Goal: Task Accomplishment & Management: Use online tool/utility

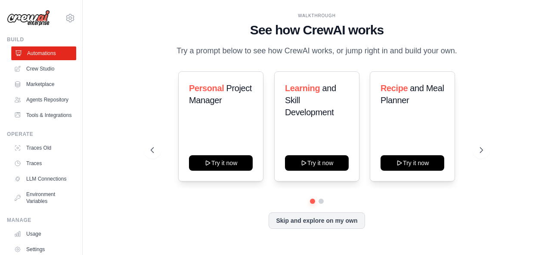
click at [46, 53] on link "Automations" at bounding box center [43, 53] width 65 height 14
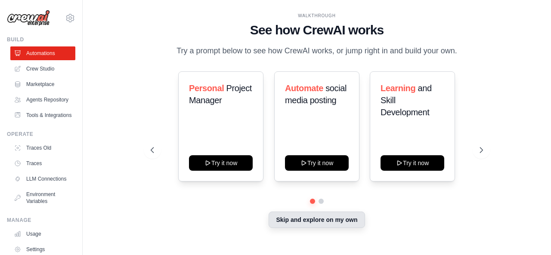
click at [318, 227] on button "Skip and explore on my own" at bounding box center [316, 220] width 96 height 16
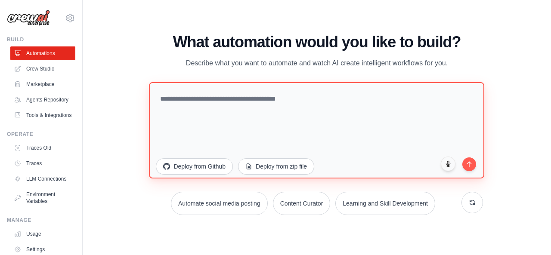
click at [180, 109] on textarea at bounding box center [316, 130] width 335 height 96
click at [191, 105] on textarea "To enrich screen reader interactions, please activate Accessibility in Grammarl…" at bounding box center [316, 130] width 335 height 96
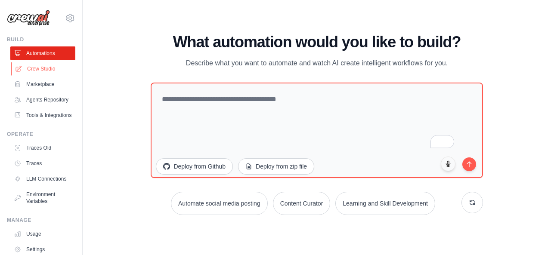
click at [40, 70] on link "Crew Studio" at bounding box center [43, 69] width 65 height 14
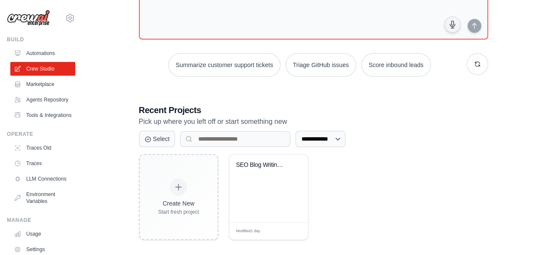
scroll to position [86, 0]
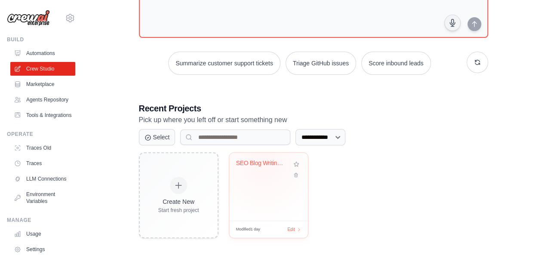
click at [263, 164] on div "SEO Blog Writing Automation" at bounding box center [262, 164] width 52 height 8
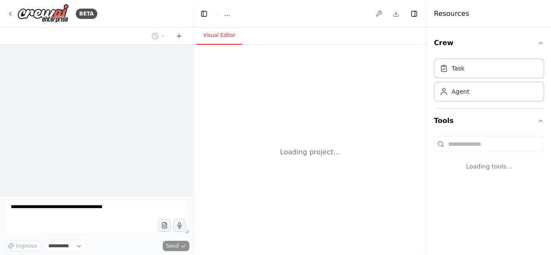
select select "****"
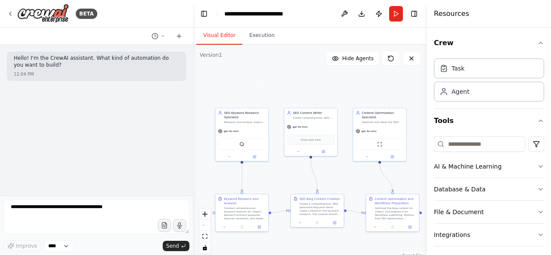
drag, startPoint x: 259, startPoint y: 164, endPoint x: 186, endPoint y: 123, distance: 84.1
click at [186, 123] on div "**********" at bounding box center [275, 127] width 551 height 255
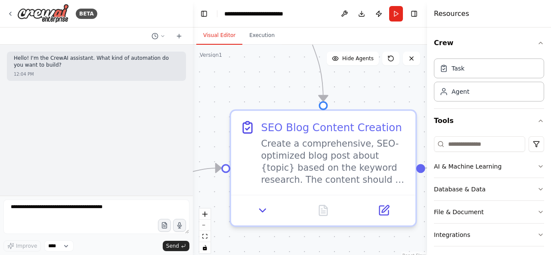
drag, startPoint x: 283, startPoint y: 197, endPoint x: 233, endPoint y: 58, distance: 148.7
click at [233, 58] on div ".deletable-edge-delete-btn { width: 20px; height: 20px; border: 0px solid #ffff…" at bounding box center [310, 152] width 234 height 215
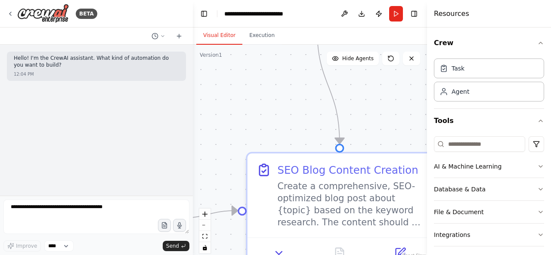
drag, startPoint x: 388, startPoint y: 97, endPoint x: 404, endPoint y: 140, distance: 45.6
click at [404, 140] on div ".deletable-edge-delete-btn { width: 20px; height: 20px; border: 0px solid #ffff…" at bounding box center [310, 152] width 234 height 215
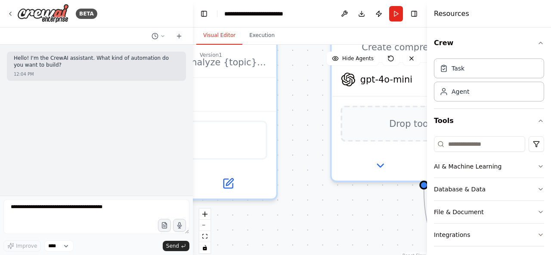
drag, startPoint x: 279, startPoint y: 119, endPoint x: 358, endPoint y: 186, distance: 103.8
click at [383, 255] on html "**********" at bounding box center [275, 127] width 551 height 255
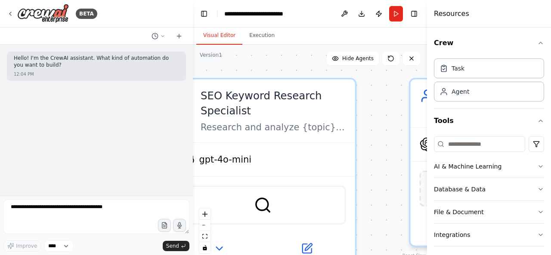
drag, startPoint x: 296, startPoint y: 137, endPoint x: 419, endPoint y: 210, distance: 143.1
click at [419, 210] on div ".deletable-edge-delete-btn { width: 20px; height: 20px; border: 0px solid #ffff…" at bounding box center [310, 152] width 234 height 215
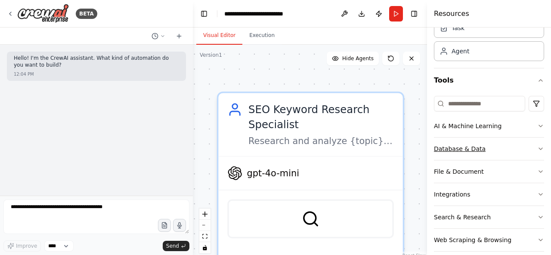
scroll to position [49, 0]
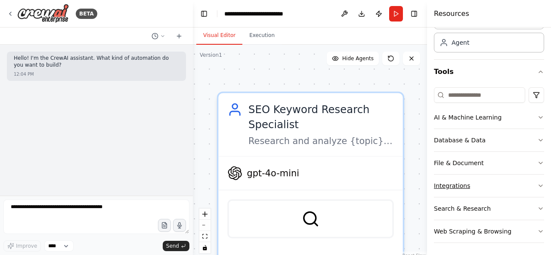
click at [470, 183] on button "Integrations" at bounding box center [489, 186] width 110 height 22
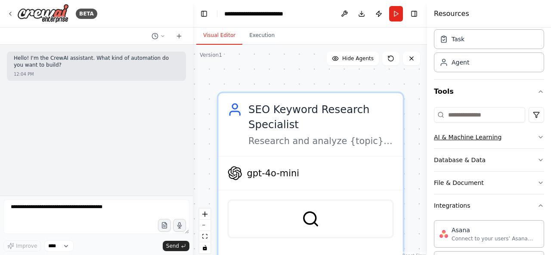
scroll to position [43, 0]
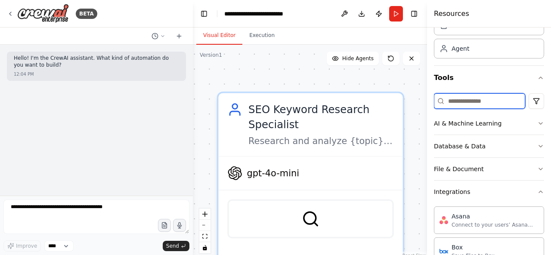
click at [456, 101] on input at bounding box center [479, 100] width 91 height 15
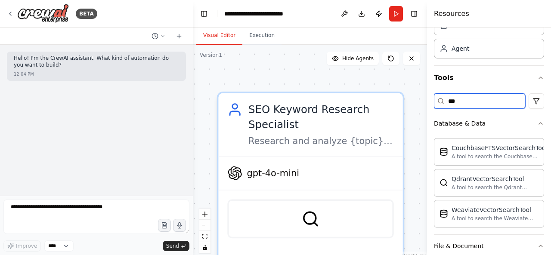
click at [473, 102] on input "***" at bounding box center [479, 100] width 91 height 15
type input "*"
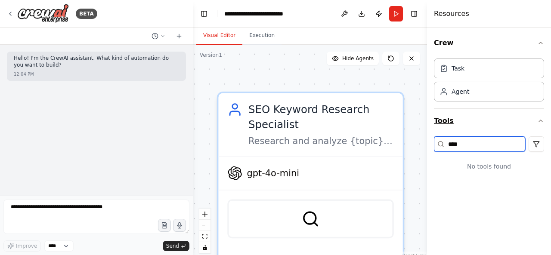
type input "****"
click at [538, 118] on icon "button" at bounding box center [540, 120] width 7 height 7
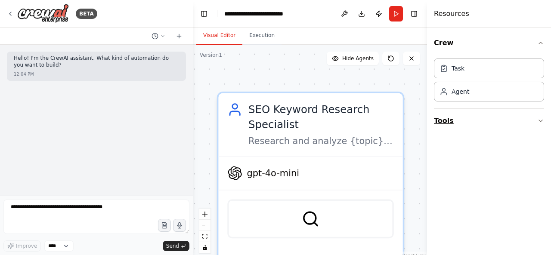
click at [444, 122] on button "Tools" at bounding box center [489, 121] width 110 height 24
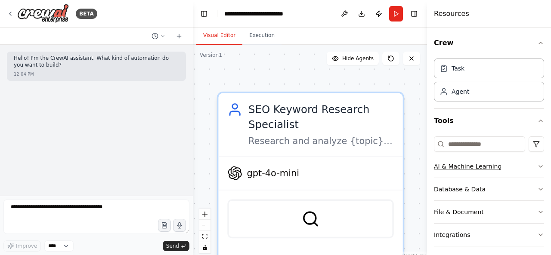
click at [463, 167] on div "AI & Machine Learning" at bounding box center [468, 166] width 68 height 9
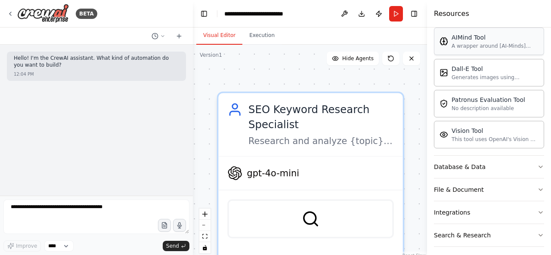
scroll to position [172, 0]
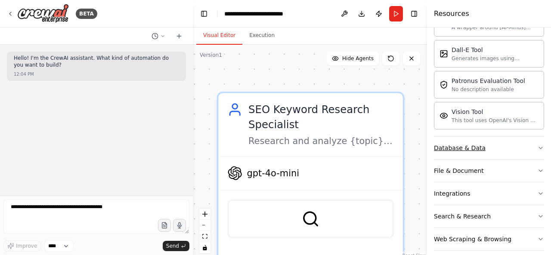
click at [505, 152] on button "Database & Data" at bounding box center [489, 148] width 110 height 22
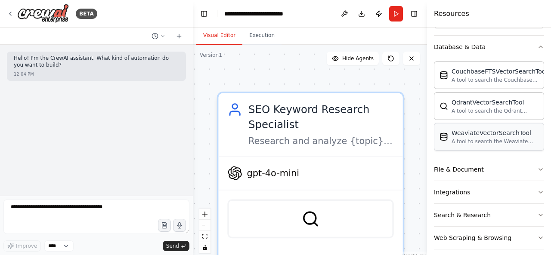
scroll to position [277, 0]
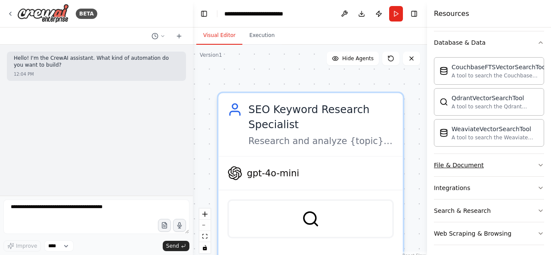
click at [491, 162] on button "File & Document" at bounding box center [489, 165] width 110 height 22
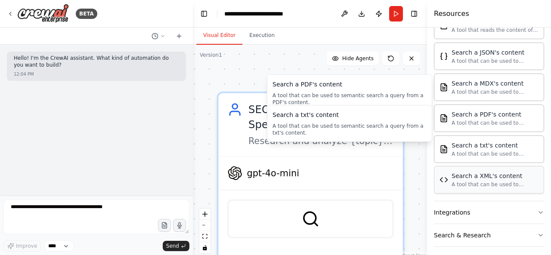
scroll to position [530, 0]
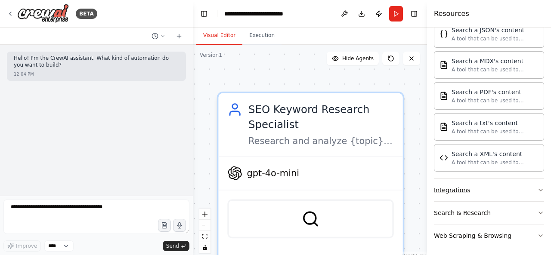
click at [469, 186] on button "Integrations" at bounding box center [489, 190] width 110 height 22
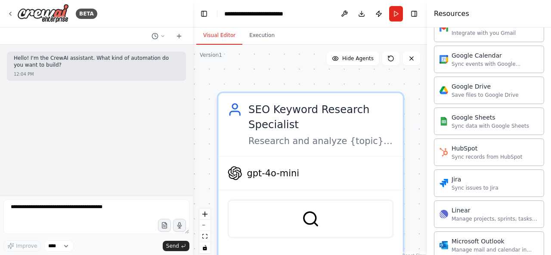
scroll to position [874, 0]
click at [470, 123] on div "Google Sheets Sync data with Google Sheets" at bounding box center [489, 122] width 110 height 28
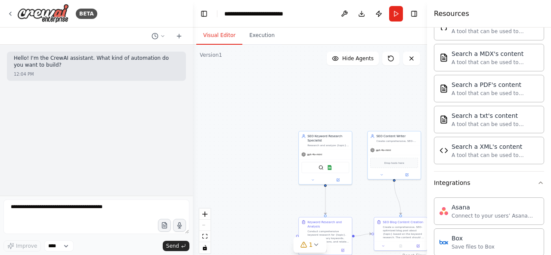
scroll to position [523, 0]
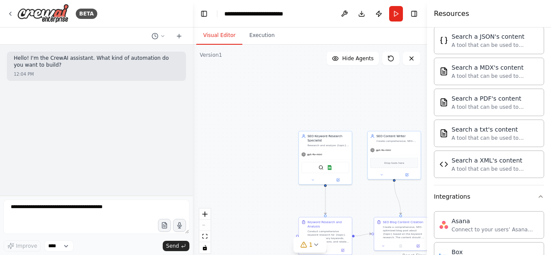
click at [388, 85] on div ".deletable-edge-delete-btn { width: 20px; height: 20px; border: 0px solid #ffff…" at bounding box center [310, 152] width 234 height 215
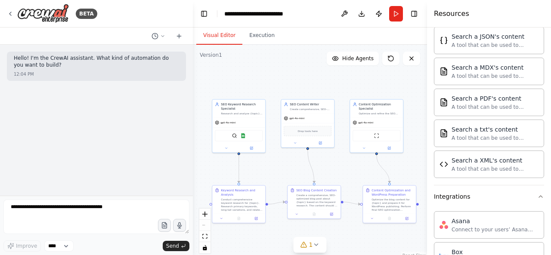
drag, startPoint x: 323, startPoint y: 121, endPoint x: 237, endPoint y: 89, distance: 92.1
click at [237, 89] on div ".deletable-edge-delete-btn { width: 20px; height: 20px; border: 0px solid #ffff…" at bounding box center [310, 152] width 234 height 215
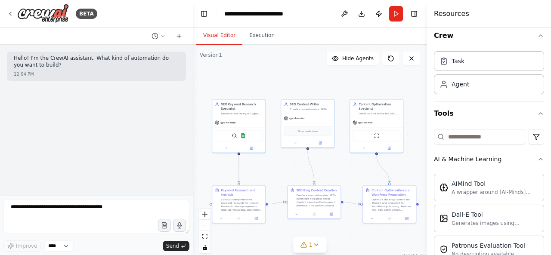
scroll to position [0, 0]
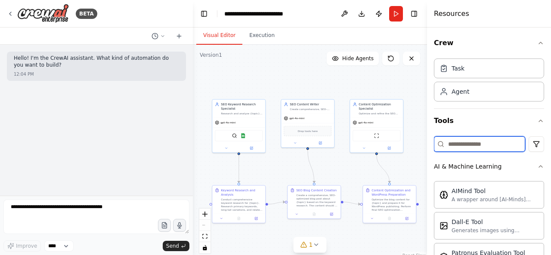
click at [479, 141] on input at bounding box center [479, 143] width 91 height 15
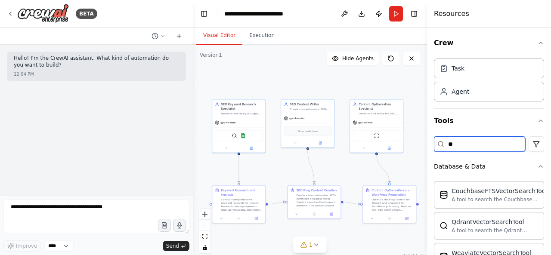
type input "*"
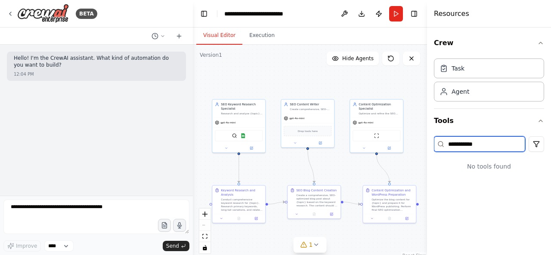
type input "**********"
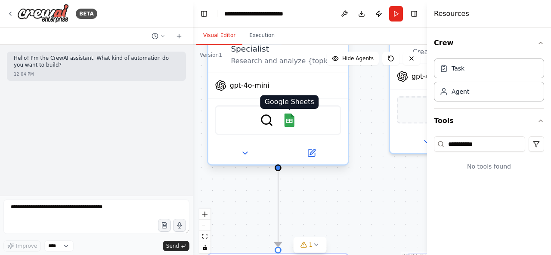
click at [292, 120] on img at bounding box center [289, 121] width 14 height 14
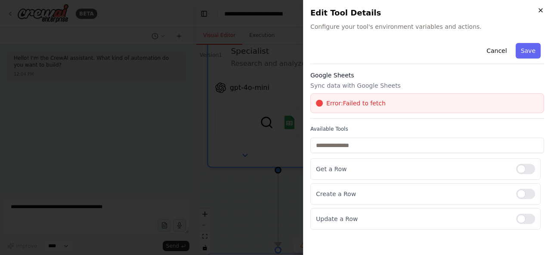
click at [541, 12] on icon "button" at bounding box center [540, 10] width 7 height 7
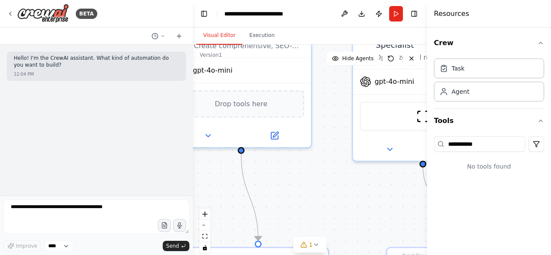
drag, startPoint x: 353, startPoint y: 201, endPoint x: 124, endPoint y: 197, distance: 229.3
click at [124, 197] on div "**********" at bounding box center [275, 127] width 551 height 255
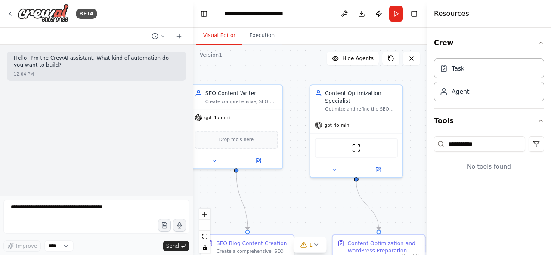
drag, startPoint x: 326, startPoint y: 189, endPoint x: 391, endPoint y: 216, distance: 70.8
click at [392, 217] on div ".deletable-edge-delete-btn { width: 20px; height: 20px; border: 0px solid #ffff…" at bounding box center [310, 152] width 234 height 215
click at [412, 66] on div ".deletable-edge-delete-btn { width: 20px; height: 20px; border: 0px solid #ffff…" at bounding box center [310, 152] width 234 height 215
click at [415, 58] on button at bounding box center [411, 59] width 17 height 14
click at [412, 58] on icon at bounding box center [411, 58] width 7 height 7
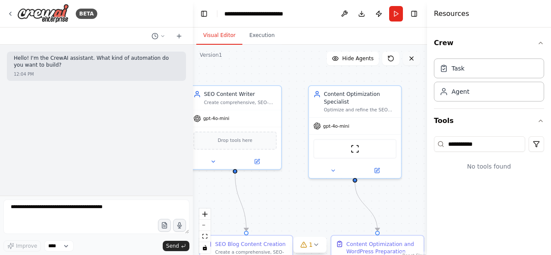
click at [409, 61] on icon at bounding box center [411, 58] width 7 height 7
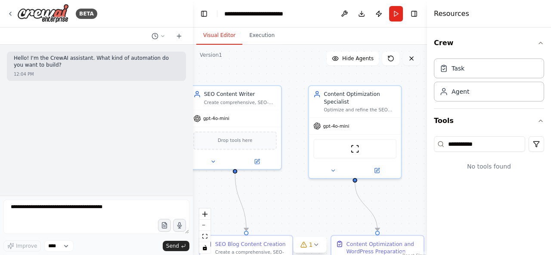
click at [409, 61] on icon at bounding box center [411, 58] width 7 height 7
click at [398, 15] on button "Run" at bounding box center [396, 13] width 14 height 15
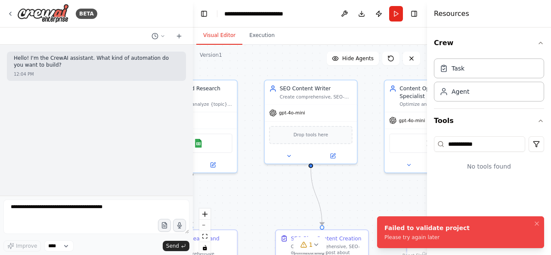
drag, startPoint x: 263, startPoint y: 191, endPoint x: 338, endPoint y: 191, distance: 74.8
click at [338, 191] on div ".deletable-edge-delete-btn { width: 20px; height: 20px; border: 0px solid #ffff…" at bounding box center [310, 152] width 234 height 215
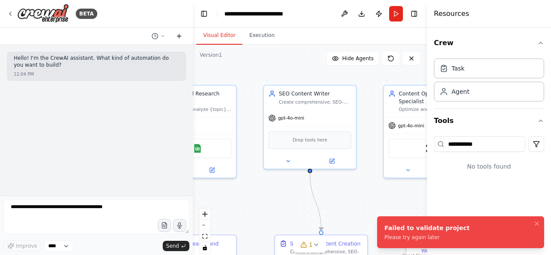
click at [180, 37] on icon at bounding box center [178, 36] width 7 height 7
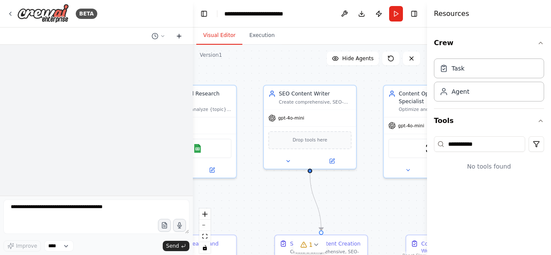
click at [180, 37] on icon at bounding box center [178, 36] width 7 height 7
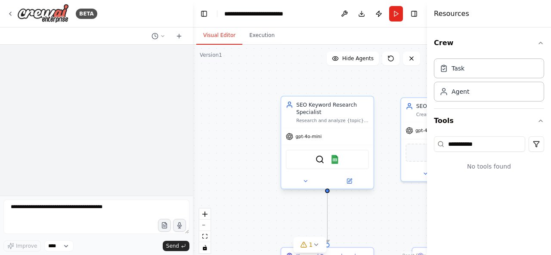
drag, startPoint x: 238, startPoint y: 75, endPoint x: 336, endPoint y: 117, distance: 106.4
click at [378, 85] on div ".deletable-edge-delete-btn { width: 20px; height: 20px; border: 0px solid #ffff…" at bounding box center [310, 152] width 234 height 215
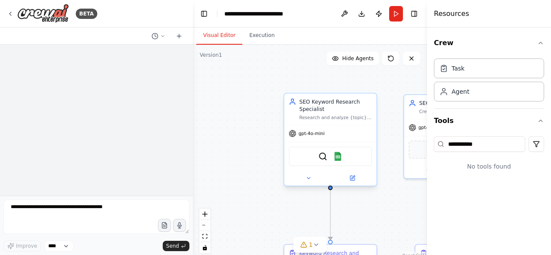
click at [326, 128] on div "gpt-4o-mini" at bounding box center [330, 133] width 92 height 16
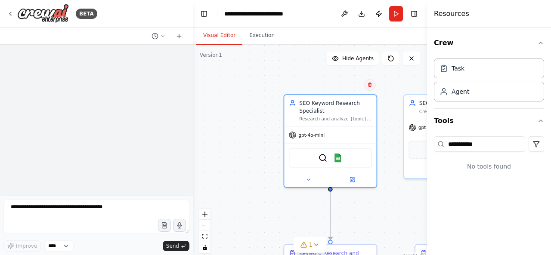
click at [372, 85] on icon at bounding box center [369, 84] width 5 height 5
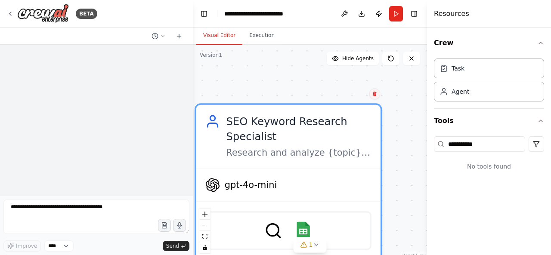
click at [373, 95] on icon at bounding box center [374, 93] width 5 height 5
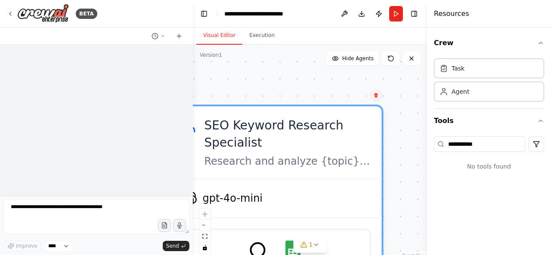
click at [373, 95] on icon at bounding box center [375, 94] width 5 height 5
click at [375, 95] on icon at bounding box center [375, 95] width 3 height 5
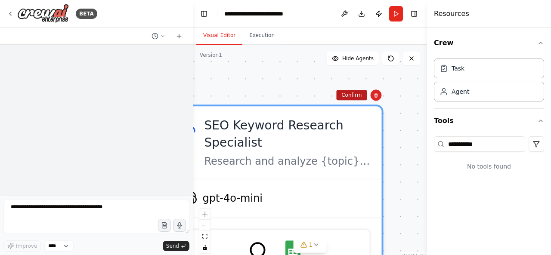
click at [344, 96] on button "Confirm" at bounding box center [351, 95] width 31 height 10
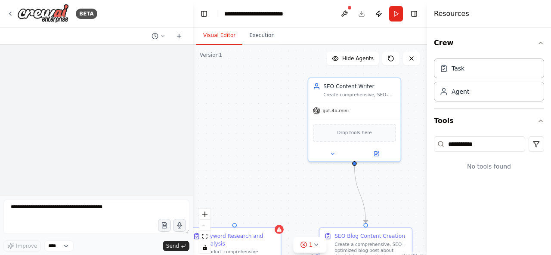
drag, startPoint x: 315, startPoint y: 143, endPoint x: 209, endPoint y: 132, distance: 106.4
click at [209, 132] on div ".deletable-edge-delete-btn { width: 20px; height: 20px; border: 0px solid #ffff…" at bounding box center [310, 152] width 234 height 215
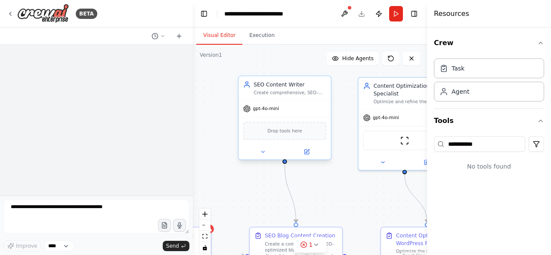
click at [302, 107] on div "gpt-4o-mini" at bounding box center [284, 109] width 92 height 16
click at [371, 102] on div "Content Optimization Specialist Optimize and refine the SEO blog content for {t…" at bounding box center [404, 92] width 83 height 22
click at [314, 94] on div "Create comprehensive, SEO-optimized blog content for {topic} based on keyword r…" at bounding box center [289, 93] width 73 height 6
click at [326, 69] on icon at bounding box center [323, 67] width 5 height 5
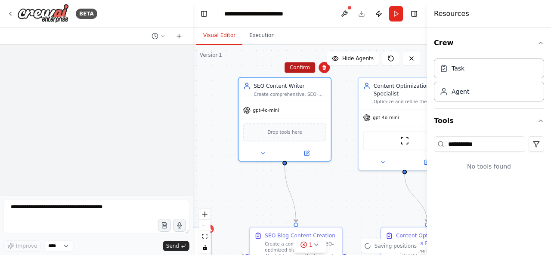
click at [306, 70] on button "Confirm" at bounding box center [299, 67] width 31 height 10
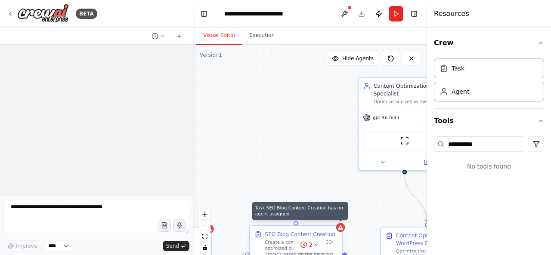
click at [342, 230] on icon at bounding box center [340, 228] width 6 height 6
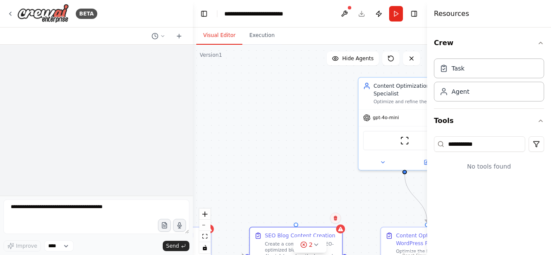
click at [336, 221] on button at bounding box center [334, 217] width 11 height 11
click at [320, 218] on button "Confirm" at bounding box center [310, 218] width 31 height 10
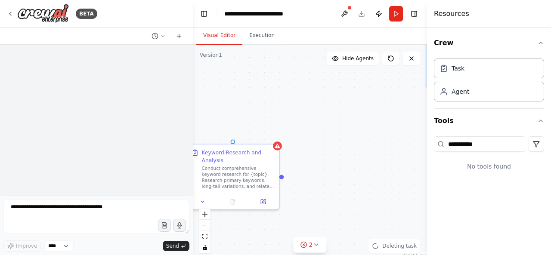
drag, startPoint x: 265, startPoint y: 218, endPoint x: 341, endPoint y: 123, distance: 121.2
click at [341, 123] on div ".deletable-edge-delete-btn { width: 20px; height: 20px; border: 0px solid #ffff…" at bounding box center [310, 152] width 234 height 215
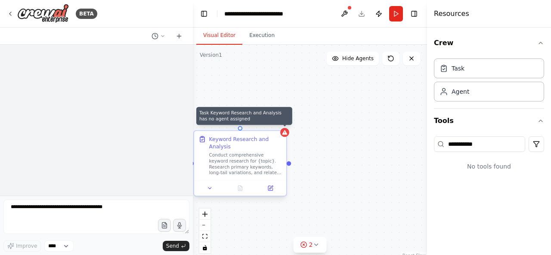
click at [286, 135] on icon at bounding box center [284, 132] width 5 height 4
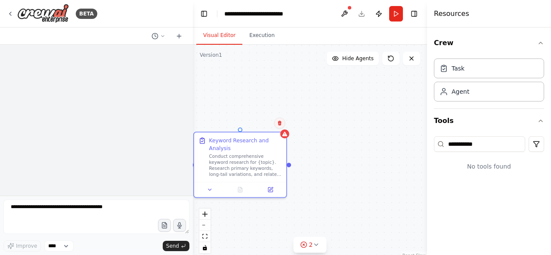
click at [280, 124] on icon at bounding box center [278, 123] width 3 height 5
click at [255, 126] on button "Confirm" at bounding box center [255, 123] width 31 height 10
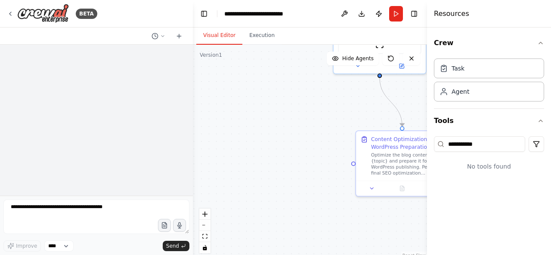
drag, startPoint x: 371, startPoint y: 152, endPoint x: 227, endPoint y: 160, distance: 143.8
click at [228, 160] on div ".deletable-edge-delete-btn { width: 20px; height: 20px; border: 0px solid #ffff…" at bounding box center [310, 152] width 234 height 215
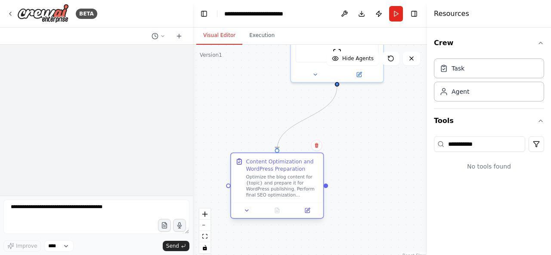
drag, startPoint x: 373, startPoint y: 151, endPoint x: 280, endPoint y: 170, distance: 94.9
click at [280, 170] on div "Content Optimization and WordPress Preparation" at bounding box center [282, 165] width 73 height 15
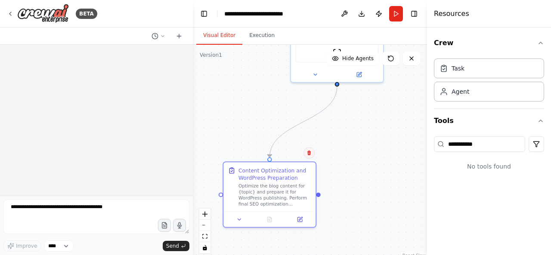
click at [310, 153] on icon at bounding box center [308, 153] width 3 height 5
click at [280, 152] on button "Confirm" at bounding box center [284, 153] width 31 height 10
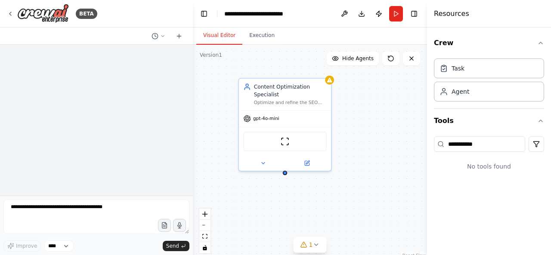
drag, startPoint x: 354, startPoint y: 133, endPoint x: 301, endPoint y: 225, distance: 106.4
click at [301, 226] on div "Content Optimization Specialist Optimize and refine the SEO blog content for {t…" at bounding box center [310, 152] width 234 height 215
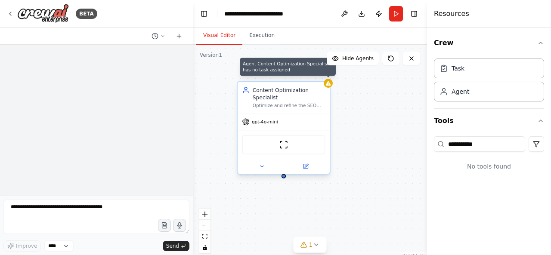
click at [329, 86] on icon at bounding box center [328, 83] width 6 height 6
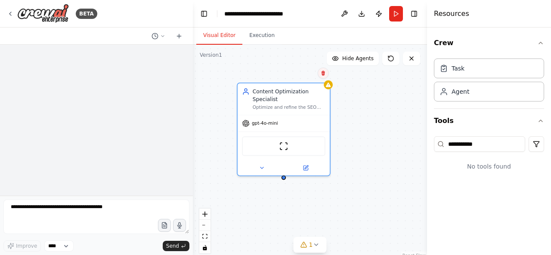
click at [324, 73] on icon at bounding box center [322, 73] width 3 height 5
click at [304, 75] on button "Confirm" at bounding box center [298, 73] width 31 height 10
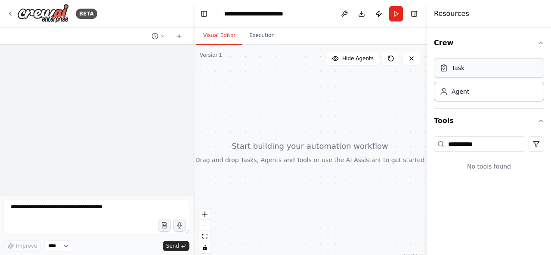
click at [492, 71] on div "Task" at bounding box center [489, 68] width 110 height 20
click at [445, 74] on div "Task" at bounding box center [489, 68] width 110 height 20
click at [410, 60] on icon at bounding box center [411, 58] width 7 height 7
click at [482, 95] on div "Agent" at bounding box center [489, 91] width 110 height 20
click at [252, 181] on div at bounding box center [310, 152] width 234 height 215
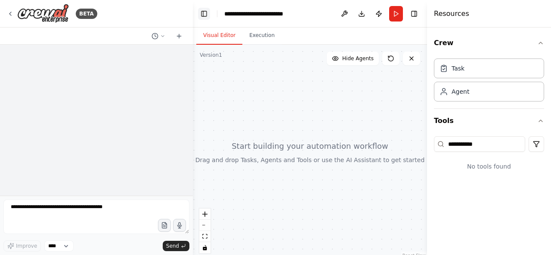
click at [205, 17] on button "Toggle Left Sidebar" at bounding box center [204, 14] width 12 height 12
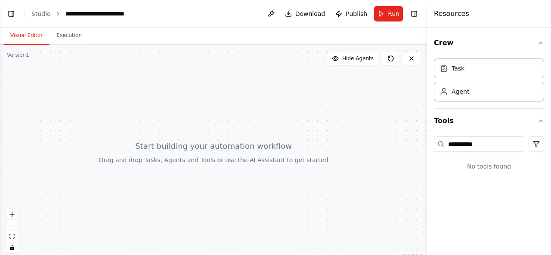
click at [203, 140] on div at bounding box center [213, 152] width 427 height 215
click at [10, 215] on icon "zoom in" at bounding box center [11, 214] width 5 height 5
click at [12, 213] on icon "zoom in" at bounding box center [11, 214] width 5 height 5
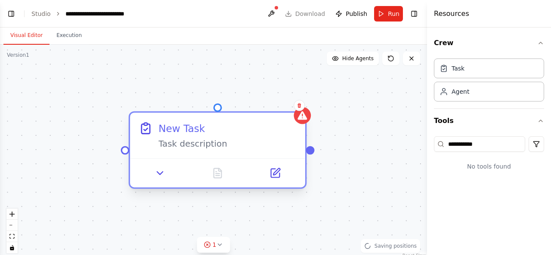
drag, startPoint x: 327, startPoint y: 117, endPoint x: 190, endPoint y: 131, distance: 137.6
click at [190, 131] on div "New Task" at bounding box center [227, 128] width 138 height 14
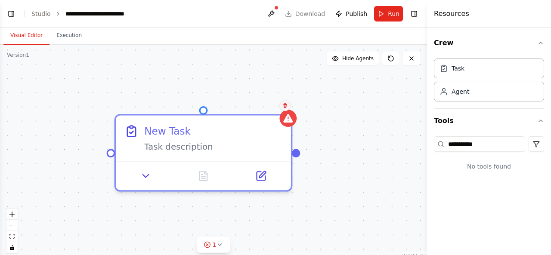
click at [285, 105] on icon at bounding box center [284, 105] width 3 height 5
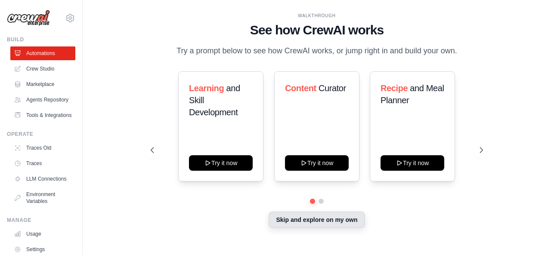
click at [323, 224] on button "Skip and explore on my own" at bounding box center [316, 220] width 96 height 16
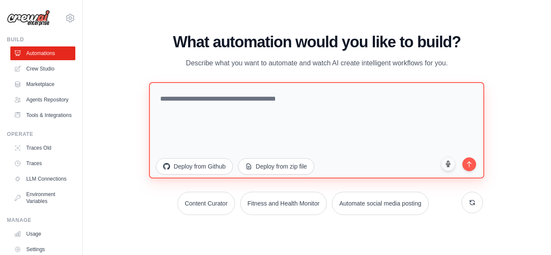
click at [189, 109] on textarea at bounding box center [316, 130] width 335 height 96
paste textarea "**********"
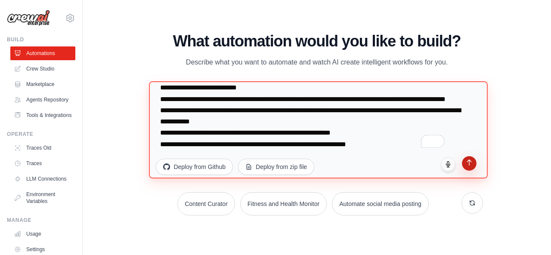
scroll to position [34, 0]
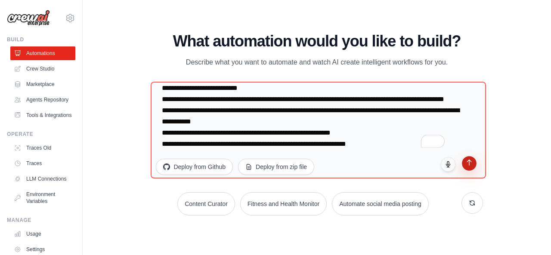
click at [470, 164] on icon "submit" at bounding box center [468, 162] width 7 height 7
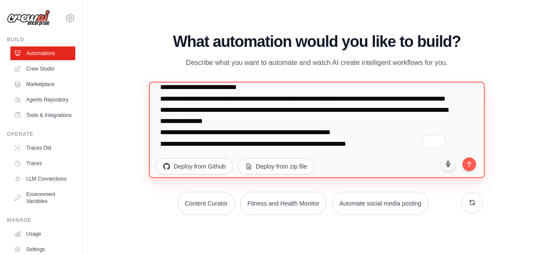
click at [383, 135] on textarea "**********" at bounding box center [316, 130] width 335 height 96
click at [397, 134] on textarea "**********" at bounding box center [316, 130] width 335 height 96
click at [338, 153] on textarea "**********" at bounding box center [316, 130] width 335 height 96
type textarea "**********"
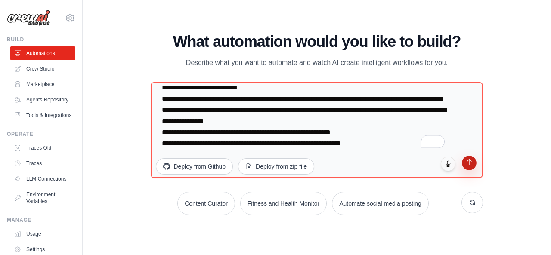
click at [470, 163] on icon "submit" at bounding box center [468, 161] width 7 height 7
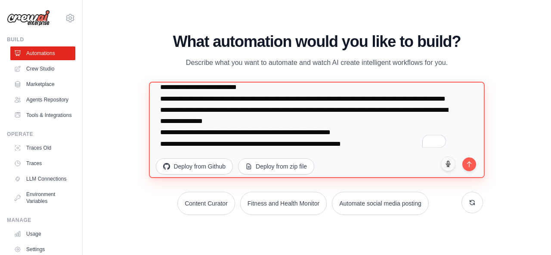
click at [347, 130] on textarea "**********" at bounding box center [316, 130] width 335 height 96
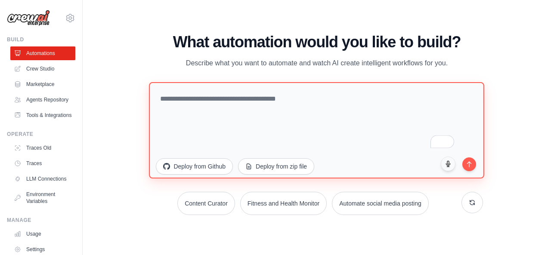
scroll to position [0, 0]
paste textarea "**********"
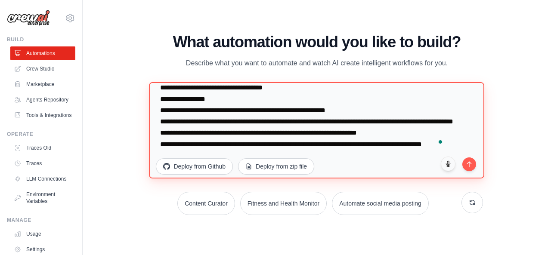
scroll to position [16, 0]
type textarea "**********"
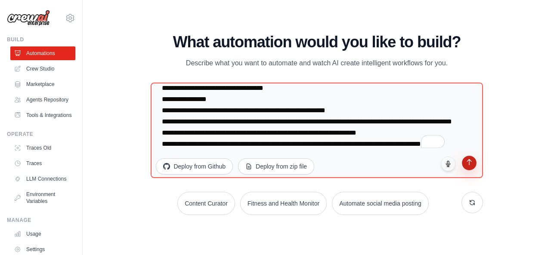
click at [469, 166] on button "submit" at bounding box center [469, 163] width 15 height 15
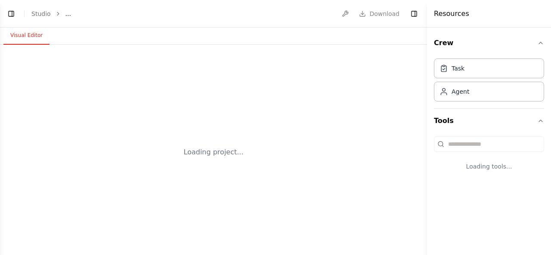
select select "****"
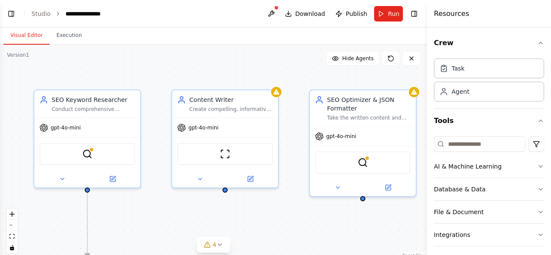
scroll to position [354, 0]
click at [461, 71] on div "Task" at bounding box center [457, 68] width 13 height 9
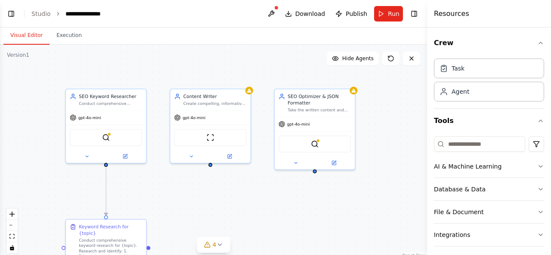
scroll to position [376, 0]
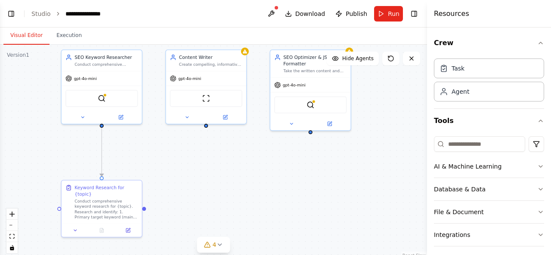
drag, startPoint x: 299, startPoint y: 226, endPoint x: 295, endPoint y: 182, distance: 44.1
click at [295, 182] on div ".deletable-edge-delete-btn { width: 20px; height: 20px; border: 0px solid #ffff…" at bounding box center [213, 152] width 427 height 215
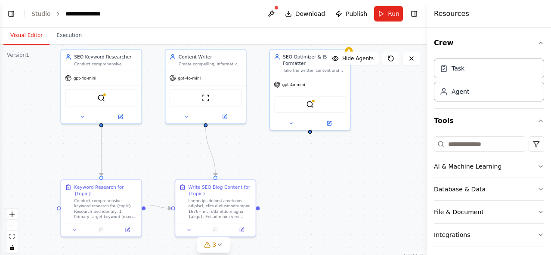
click at [295, 182] on div ".deletable-edge-delete-btn { width: 20px; height: 20px; border: 0px solid #ffff…" at bounding box center [213, 152] width 427 height 215
click at [308, 205] on div ".deletable-edge-delete-btn { width: 20px; height: 20px; border: 0px solid #ffff…" at bounding box center [213, 152] width 427 height 215
click at [306, 202] on div ".deletable-edge-delete-btn { width: 20px; height: 20px; border: 0px solid #ffff…" at bounding box center [213, 152] width 427 height 215
click at [301, 203] on div ".deletable-edge-delete-btn { width: 20px; height: 20px; border: 0px solid #ffff…" at bounding box center [213, 152] width 427 height 215
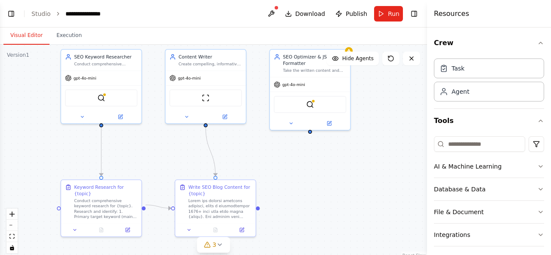
click at [301, 203] on div ".deletable-edge-delete-btn { width: 20px; height: 20px; border: 0px solid #ffff…" at bounding box center [213, 152] width 427 height 215
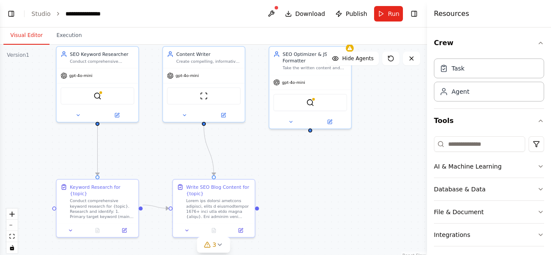
click at [301, 203] on div ".deletable-edge-delete-btn { width: 20px; height: 20px; border: 0px solid #ffff…" at bounding box center [213, 152] width 427 height 215
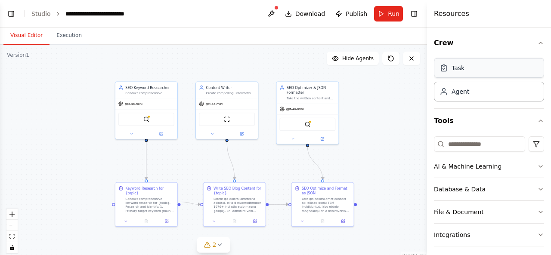
click at [467, 75] on div "Task" at bounding box center [489, 68] width 110 height 20
click at [465, 68] on div "Task" at bounding box center [489, 68] width 110 height 20
click at [443, 68] on icon at bounding box center [443, 68] width 9 height 9
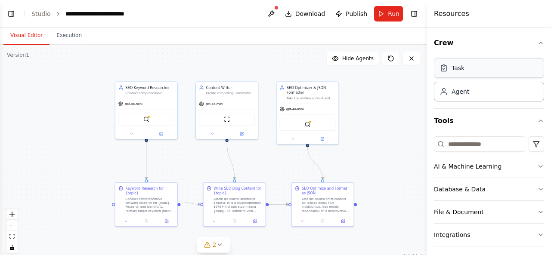
click at [443, 68] on icon at bounding box center [443, 68] width 9 height 9
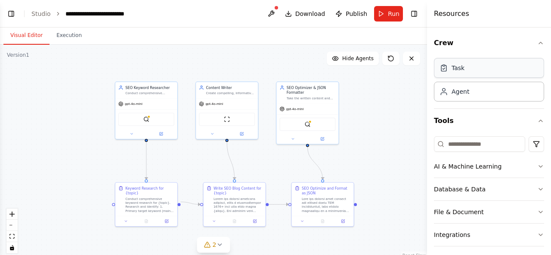
click at [443, 68] on icon at bounding box center [443, 68] width 9 height 9
click at [460, 75] on div "Task" at bounding box center [489, 68] width 110 height 20
click at [474, 91] on div "Agent" at bounding box center [489, 91] width 110 height 20
click at [471, 92] on div "Agent" at bounding box center [489, 91] width 110 height 20
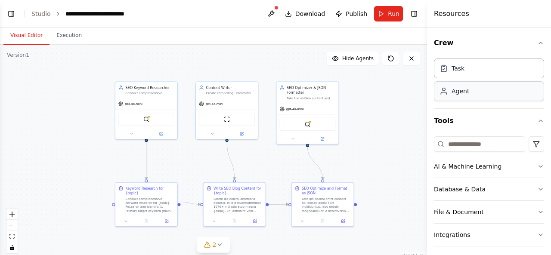
click at [471, 92] on div "Agent" at bounding box center [489, 91] width 110 height 20
click at [147, 118] on img at bounding box center [146, 118] width 6 height 6
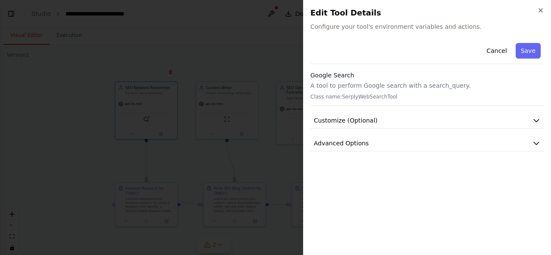
click at [375, 42] on div "Cancel Save" at bounding box center [427, 52] width 234 height 25
click at [335, 28] on span "Configure your tool's environment variables and actions." at bounding box center [427, 26] width 234 height 9
click at [373, 25] on span "Configure your tool's environment variables and actions." at bounding box center [427, 26] width 234 height 9
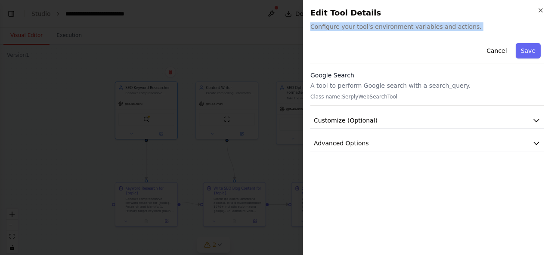
click at [372, 25] on span "Configure your tool's environment variables and actions." at bounding box center [427, 26] width 234 height 9
click at [365, 42] on div "Cancel Save" at bounding box center [427, 52] width 234 height 25
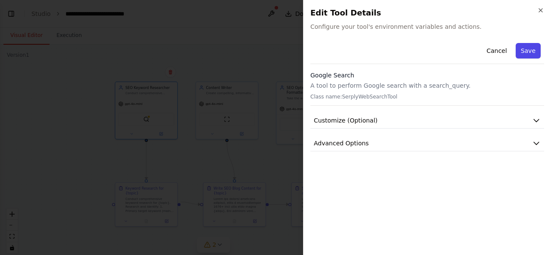
click at [523, 50] on button "Save" at bounding box center [527, 50] width 25 height 15
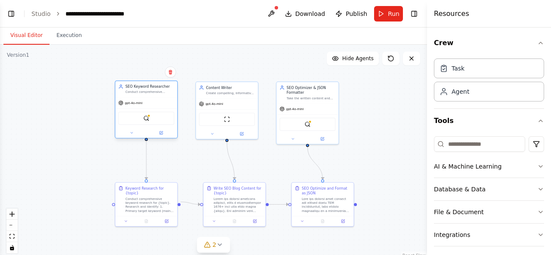
click at [132, 98] on div "gpt-4o-mini" at bounding box center [146, 102] width 62 height 11
click at [150, 91] on div "Conduct comprehensive keyword research for {topic}, identifying high-value prim…" at bounding box center [149, 92] width 49 height 4
click at [152, 122] on div "SerplyWebSearchTool" at bounding box center [146, 118] width 56 height 13
click at [133, 134] on icon at bounding box center [131, 133] width 4 height 4
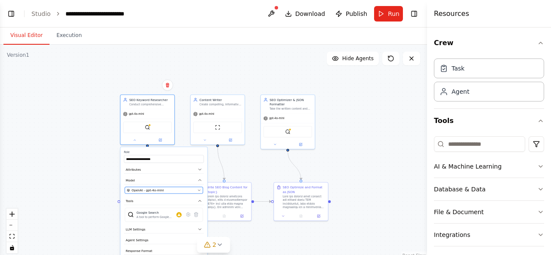
click at [153, 190] on span "OpenAI - gpt-4o-mini" at bounding box center [148, 190] width 32 height 4
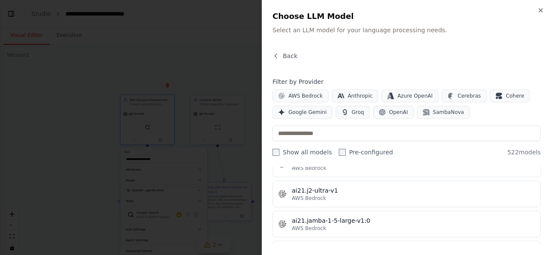
scroll to position [430, 0]
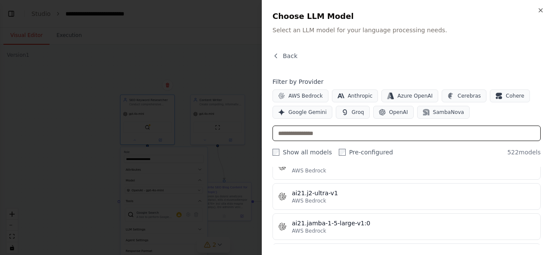
click at [293, 131] on input "text" at bounding box center [406, 133] width 268 height 15
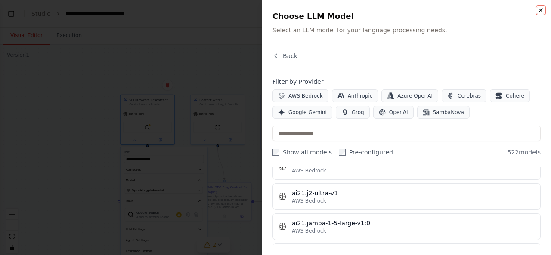
click at [541, 10] on icon "button" at bounding box center [540, 10] width 7 height 7
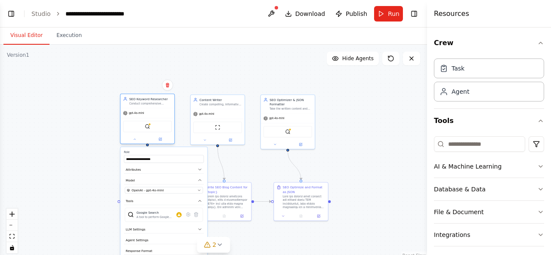
click at [132, 114] on span "gpt-4o-mini" at bounding box center [136, 112] width 15 height 3
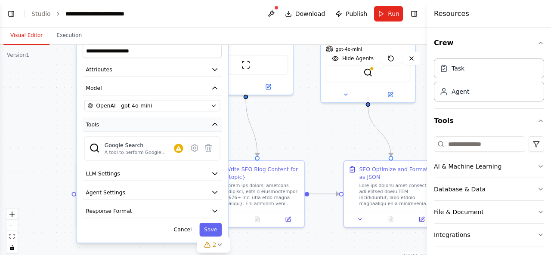
drag, startPoint x: 175, startPoint y: 181, endPoint x: 173, endPoint y: 123, distance: 57.7
click at [173, 123] on button "Tools" at bounding box center [152, 124] width 139 height 14
click at [131, 147] on div "Google Search" at bounding box center [139, 145] width 69 height 8
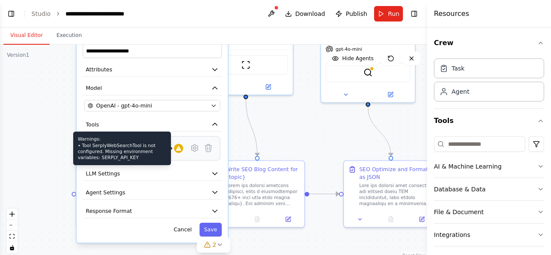
click at [180, 150] on icon at bounding box center [178, 148] width 6 height 6
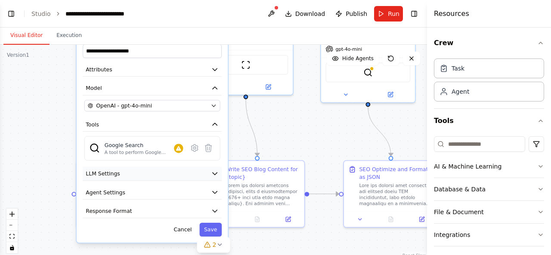
click at [117, 173] on span "LLM Settings" at bounding box center [103, 174] width 34 height 8
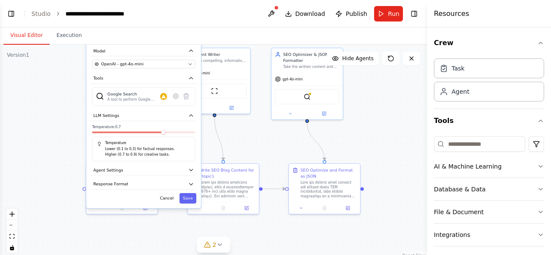
drag, startPoint x: 120, startPoint y: 195, endPoint x: 117, endPoint y: 135, distance: 60.3
click at [117, 135] on div "Temperature: 0.7 Temperature Lower (0.1 to 0.3) for factual responses. Higher (…" at bounding box center [143, 143] width 103 height 37
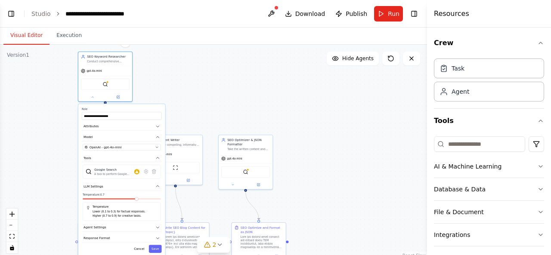
drag, startPoint x: 78, startPoint y: 123, endPoint x: 62, endPoint y: 191, distance: 70.6
click at [62, 191] on div ".deletable-edge-delete-btn { width: 20px; height: 20px; border: 0px solid #ffff…" at bounding box center [213, 152] width 427 height 215
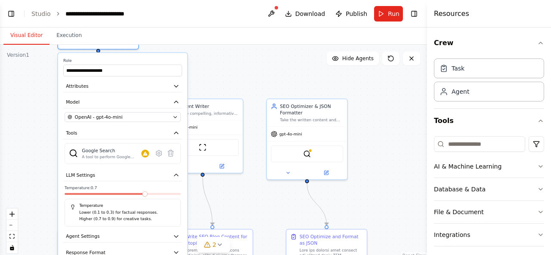
drag, startPoint x: 242, startPoint y: 155, endPoint x: 242, endPoint y: 74, distance: 81.3
click at [242, 74] on div ".deletable-edge-delete-btn { width: 20px; height: 20px; border: 0px solid #ffff…" at bounding box center [213, 152] width 427 height 215
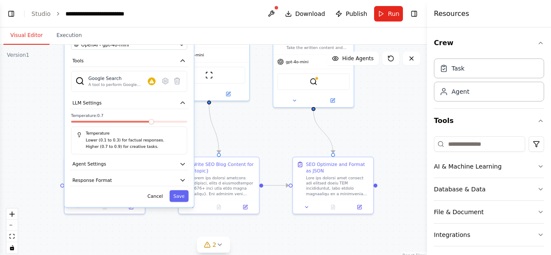
drag, startPoint x: 249, startPoint y: 205, endPoint x: 255, endPoint y: 134, distance: 71.7
click at [255, 134] on div ".deletable-edge-delete-btn { width: 20px; height: 20px; border: 0px solid #ffff…" at bounding box center [213, 152] width 427 height 215
click at [163, 163] on button "Agent Settings" at bounding box center [129, 164] width 119 height 12
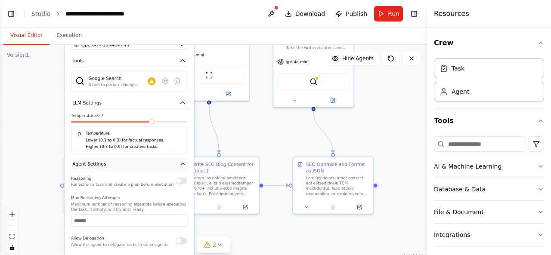
click at [163, 163] on button "Agent Settings" at bounding box center [129, 164] width 119 height 12
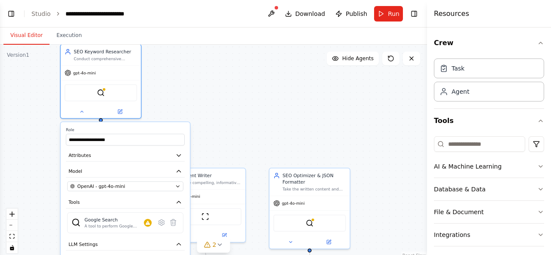
drag, startPoint x: 285, startPoint y: 130, endPoint x: 281, endPoint y: 272, distance: 141.6
click at [281, 255] on html "BETA Create an SEO Blog Writing Automation. Input: {topic}. Steps: Keyword rese…" at bounding box center [275, 127] width 551 height 255
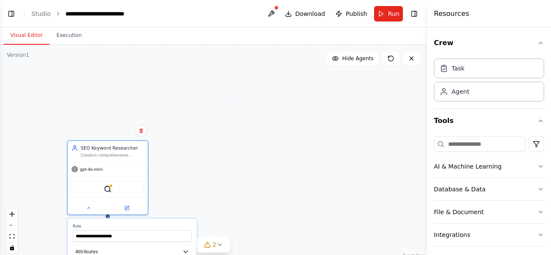
drag, startPoint x: 223, startPoint y: 90, endPoint x: 230, endPoint y: 183, distance: 93.2
click at [230, 183] on div ".deletable-edge-delete-btn { width: 20px; height: 20px; border: 0px solid #ffff…" at bounding box center [213, 152] width 427 height 215
click at [111, 189] on div "SerplyWebSearchTool" at bounding box center [107, 187] width 72 height 17
click at [133, 209] on button at bounding box center [126, 207] width 37 height 8
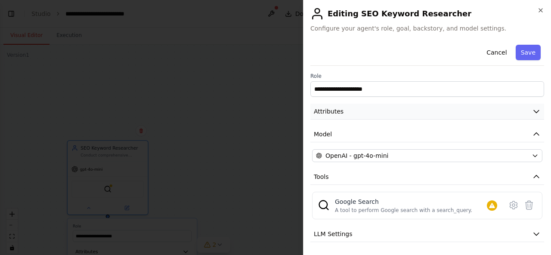
scroll to position [0, 0]
click at [338, 111] on span "Attributes" at bounding box center [329, 111] width 30 height 9
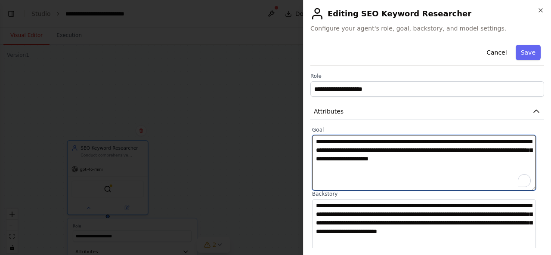
click at [350, 162] on textarea "**********" at bounding box center [424, 162] width 224 height 55
click at [360, 172] on textarea "**********" at bounding box center [424, 162] width 224 height 55
click at [355, 168] on textarea "**********" at bounding box center [424, 162] width 224 height 55
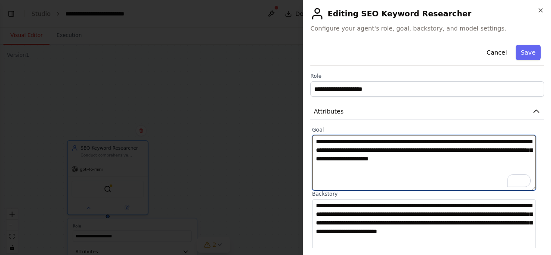
click at [355, 168] on textarea "**********" at bounding box center [424, 162] width 224 height 55
paste textarea "**********"
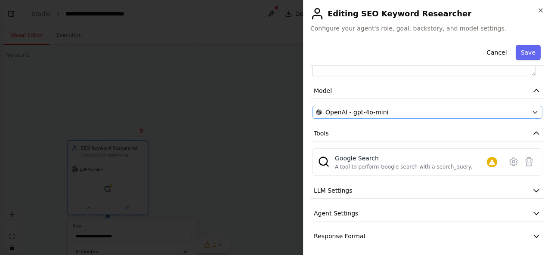
scroll to position [180, 0]
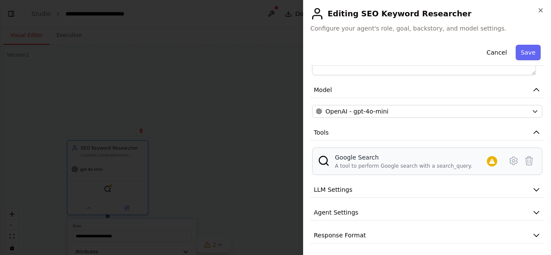
type textarea "**********"
click at [385, 166] on div "A tool to perform Google search with a search_query." at bounding box center [403, 166] width 137 height 7
click at [521, 57] on button "Save" at bounding box center [527, 52] width 25 height 15
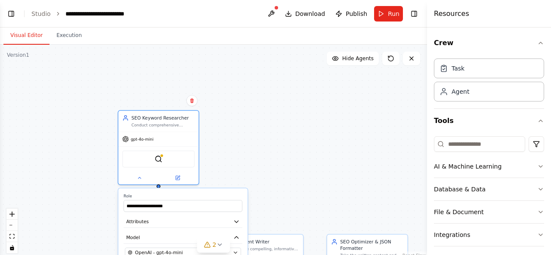
drag, startPoint x: 188, startPoint y: 191, endPoint x: 238, endPoint y: 160, distance: 59.0
click at [238, 160] on div ".deletable-edge-delete-btn { width: 20px; height: 20px; border: 0px solid #ffff…" at bounding box center [213, 152] width 427 height 215
click at [157, 158] on img at bounding box center [158, 158] width 8 height 8
click at [223, 159] on div ".deletable-edge-delete-btn { width: 20px; height: 20px; border: 0px solid #ffff…" at bounding box center [213, 152] width 427 height 215
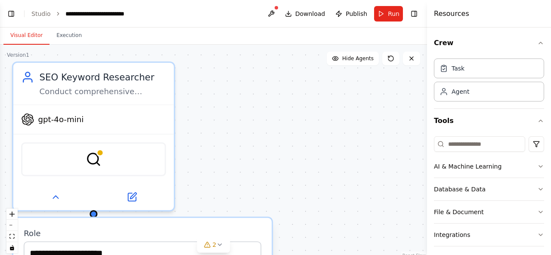
click at [220, 175] on div ".deletable-edge-delete-btn { width: 20px; height: 20px; border: 0px solid #ffff…" at bounding box center [213, 152] width 427 height 215
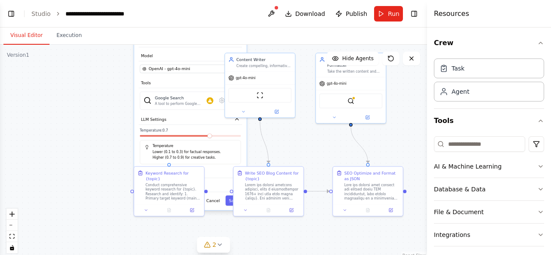
drag, startPoint x: 268, startPoint y: 184, endPoint x: 271, endPoint y: 3, distance: 180.7
click at [271, 3] on main "**********" at bounding box center [213, 127] width 427 height 255
click at [232, 199] on button "Save" at bounding box center [233, 200] width 17 height 10
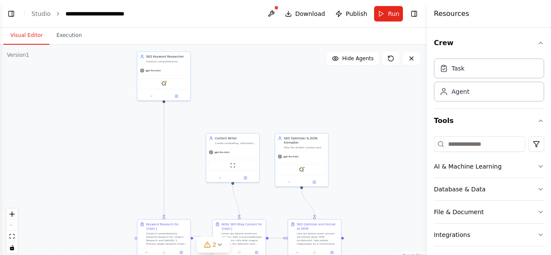
drag, startPoint x: 203, startPoint y: 128, endPoint x: 187, endPoint y: 172, distance: 47.8
click at [187, 172] on div ".deletable-edge-delete-btn { width: 20px; height: 20px; border: 0px solid #ffff…" at bounding box center [213, 152] width 427 height 215
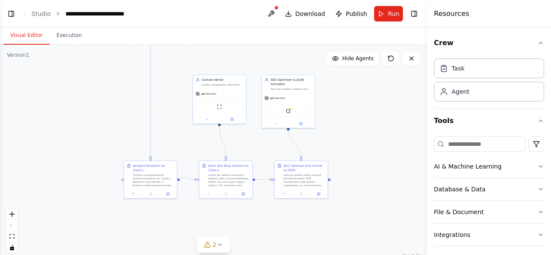
drag, startPoint x: 184, startPoint y: 176, endPoint x: 171, endPoint y: 118, distance: 60.0
click at [171, 118] on div ".deletable-edge-delete-btn { width: 20px; height: 20px; border: 0px solid #ffff…" at bounding box center [213, 152] width 427 height 215
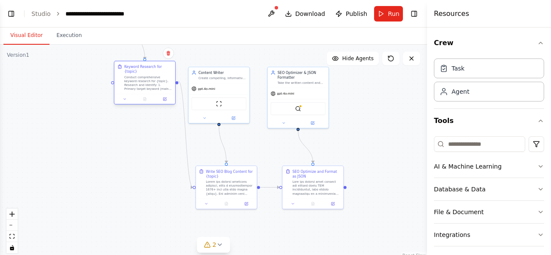
drag, startPoint x: 138, startPoint y: 180, endPoint x: 141, endPoint y: 75, distance: 105.0
click at [141, 75] on div "Conduct comprehensive keyword research for {topic}. Research and identify: 1. P…" at bounding box center [148, 83] width 48 height 16
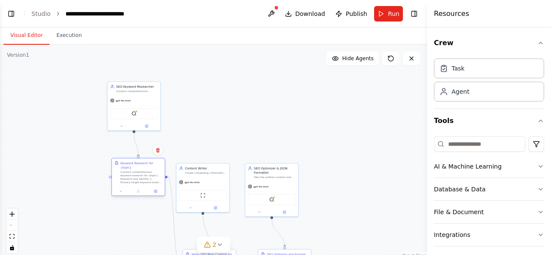
drag, startPoint x: 93, startPoint y: 133, endPoint x: 114, endPoint y: 176, distance: 47.9
click at [88, 217] on div ".deletable-edge-delete-btn { width: 20px; height: 20px; border: 0px solid #ffff…" at bounding box center [213, 152] width 427 height 215
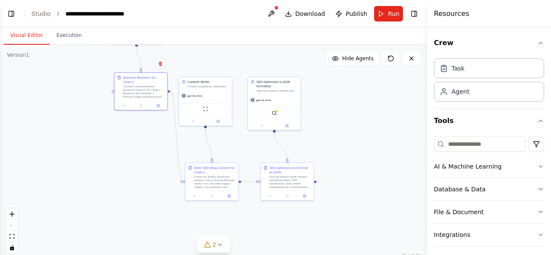
drag, startPoint x: 69, startPoint y: 181, endPoint x: 72, endPoint y: 96, distance: 84.8
click at [72, 96] on div ".deletable-edge-delete-btn { width: 20px; height: 20px; border: 0px solid #ffff…" at bounding box center [213, 152] width 427 height 215
drag, startPoint x: 145, startPoint y: 89, endPoint x: 141, endPoint y: 181, distance: 92.2
click at [141, 181] on div "Conduct comprehensive keyword research for {topic}. Research and identify: 1. P…" at bounding box center [140, 181] width 42 height 14
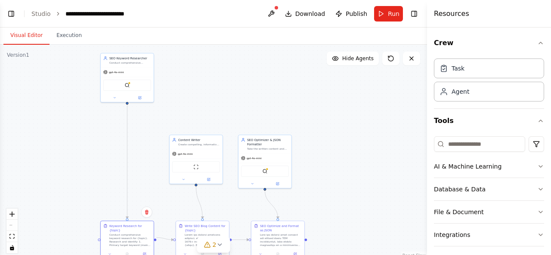
drag, startPoint x: 156, startPoint y: 111, endPoint x: 146, endPoint y: 166, distance: 55.9
click at [146, 166] on div ".deletable-edge-delete-btn { width: 20px; height: 20px; border: 0px solid #ffff…" at bounding box center [213, 152] width 427 height 215
drag, startPoint x: 131, startPoint y: 73, endPoint x: 132, endPoint y: 158, distance: 85.2
click at [132, 158] on div "gpt-4o-mini" at bounding box center [127, 153] width 53 height 9
click at [302, 102] on div ".deletable-edge-delete-btn { width: 20px; height: 20px; border: 0px solid #ffff…" at bounding box center [213, 152] width 427 height 215
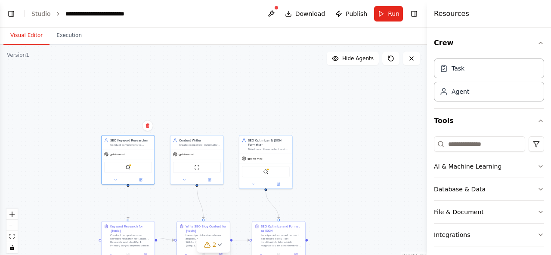
click at [299, 104] on div ".deletable-edge-delete-btn { width: 20px; height: 20px; border: 0px solid #ffff…" at bounding box center [213, 152] width 427 height 215
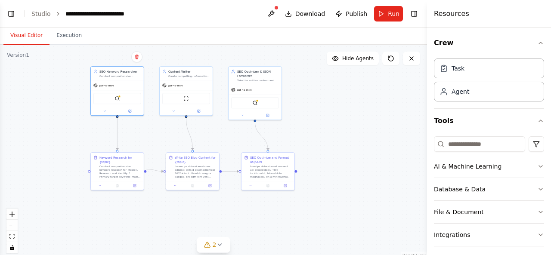
drag, startPoint x: 372, startPoint y: 155, endPoint x: 372, endPoint y: 130, distance: 24.9
click at [372, 130] on div ".deletable-edge-delete-btn { width: 20px; height: 20px; border: 0px solid #ffff…" at bounding box center [213, 152] width 427 height 215
click at [123, 80] on div "gpt-4o-mini" at bounding box center [117, 84] width 53 height 9
click at [116, 98] on img at bounding box center [117, 97] width 5 height 5
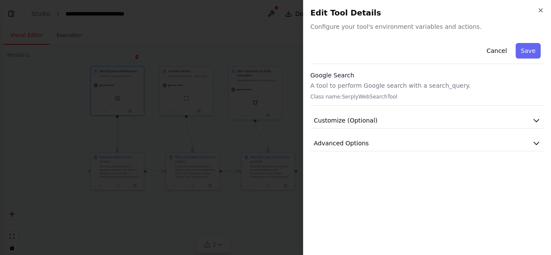
click at [378, 88] on p "A tool to perform Google search with a search_query." at bounding box center [427, 85] width 234 height 9
click at [378, 42] on div "Cancel Save" at bounding box center [427, 52] width 234 height 25
click at [321, 76] on h3 "Google Search" at bounding box center [427, 75] width 234 height 9
click at [328, 95] on p "Class name: SerplyWebSearchTool" at bounding box center [427, 96] width 234 height 7
click at [346, 120] on span "Customize (Optional)" at bounding box center [346, 120] width 64 height 9
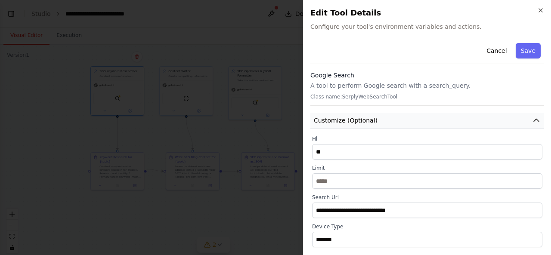
click at [346, 120] on span "Customize (Optional)" at bounding box center [346, 120] width 64 height 9
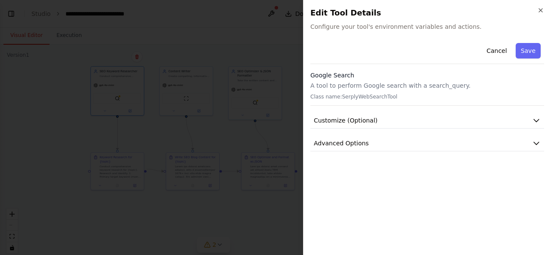
click at [340, 87] on p "A tool to perform Google search with a search_query." at bounding box center [427, 85] width 234 height 9
click at [332, 93] on p "Class name: SerplyWebSearchTool" at bounding box center [427, 96] width 234 height 7
click at [335, 74] on h3 "Google Search" at bounding box center [427, 75] width 234 height 9
click at [337, 25] on span "Configure your tool's environment variables and actions." at bounding box center [427, 26] width 234 height 9
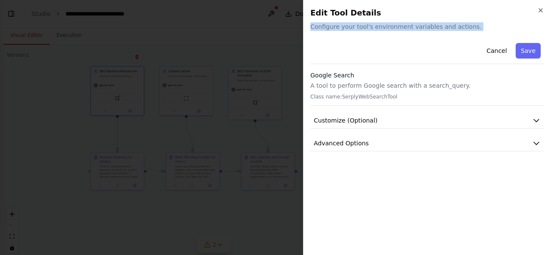
click at [337, 25] on span "Configure your tool's environment variables and actions." at bounding box center [427, 26] width 234 height 9
click at [409, 53] on div "Cancel Save" at bounding box center [427, 52] width 234 height 25
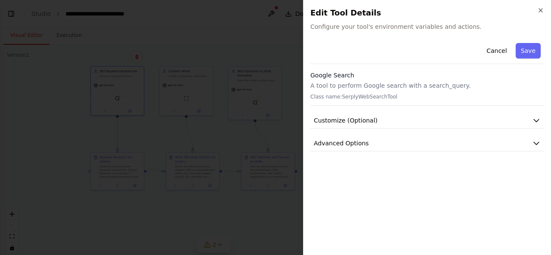
click at [378, 29] on span "Configure your tool's environment variables and actions." at bounding box center [427, 26] width 234 height 9
click at [372, 28] on span "Configure your tool's environment variables and actions." at bounding box center [427, 26] width 234 height 9
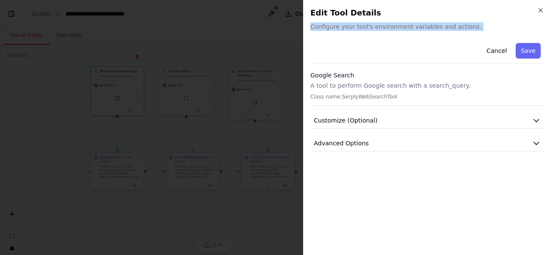
click at [372, 28] on span "Configure your tool's environment variables and actions." at bounding box center [427, 26] width 234 height 9
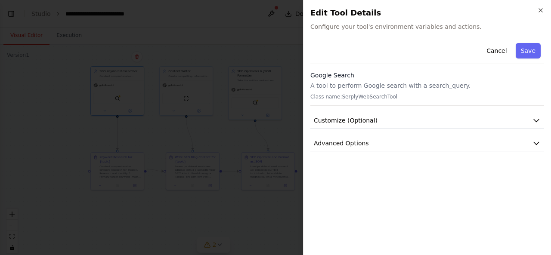
click at [415, 98] on p "Class name: SerplyWebSearchTool" at bounding box center [427, 96] width 234 height 7
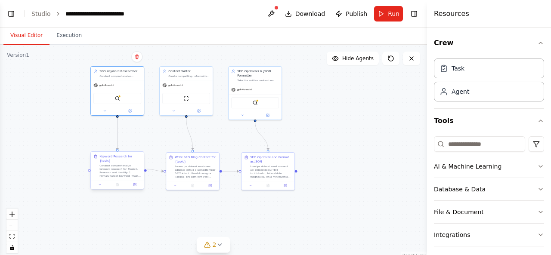
click at [116, 166] on div "Conduct comprehensive keyword research for {topic}. Research and identify: 1. P…" at bounding box center [120, 171] width 42 height 14
click at [120, 180] on div at bounding box center [117, 184] width 53 height 9
click at [119, 170] on div "Conduct comprehensive keyword research for {topic}. Research and identify: 1. P…" at bounding box center [120, 171] width 42 height 14
click at [116, 166] on div "Conduct comprehensive keyword research for {topic}. Research and identify: 1. P…" at bounding box center [120, 171] width 42 height 14
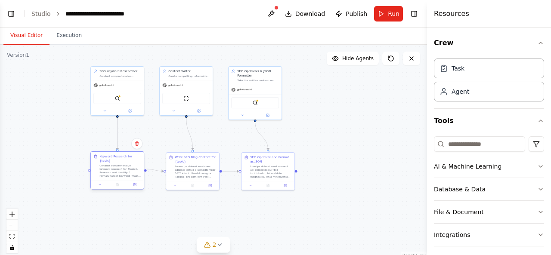
click at [116, 166] on div "Conduct comprehensive keyword research for {topic}. Research and identify: 1. P…" at bounding box center [120, 171] width 42 height 14
click at [135, 183] on icon at bounding box center [134, 184] width 3 height 3
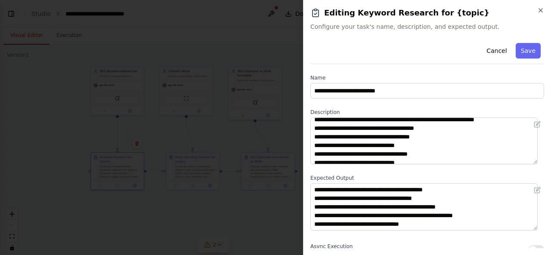
scroll to position [0, 0]
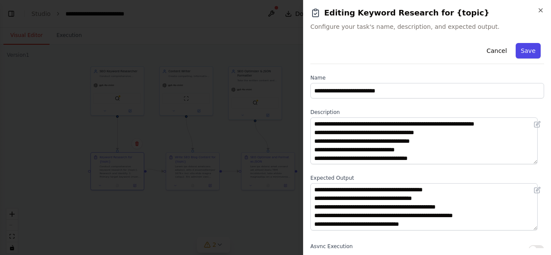
click at [520, 58] on button "Save" at bounding box center [527, 50] width 25 height 15
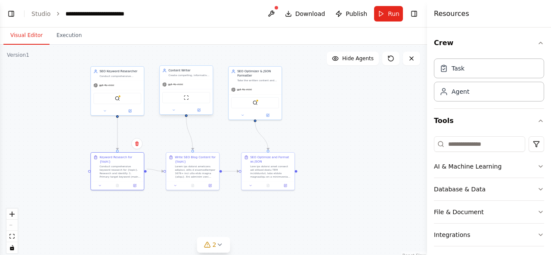
click at [186, 84] on div "gpt-4o-mini" at bounding box center [186, 84] width 53 height 9
click at [186, 96] on img at bounding box center [186, 97] width 5 height 5
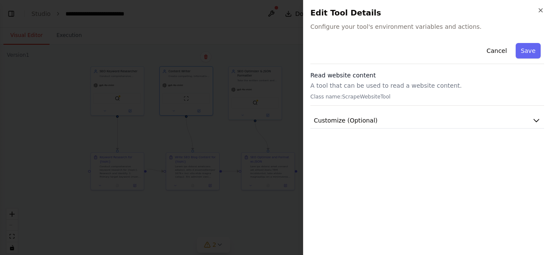
click at [354, 35] on div "Close Edit Tool Details Configure your tool's environment variables and actions…" at bounding box center [427, 127] width 248 height 255
click at [351, 78] on h3 "Read website content" at bounding box center [427, 75] width 234 height 9
click at [542, 9] on icon "button" at bounding box center [540, 10] width 7 height 7
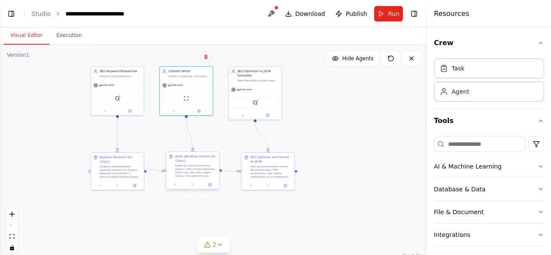
click at [193, 172] on div at bounding box center [196, 171] width 42 height 14
click at [200, 114] on div "Content Writer Create compelling, informative, and engaging 2000+ word blog con…" at bounding box center [186, 89] width 54 height 49
click at [200, 110] on button at bounding box center [199, 110] width 25 height 5
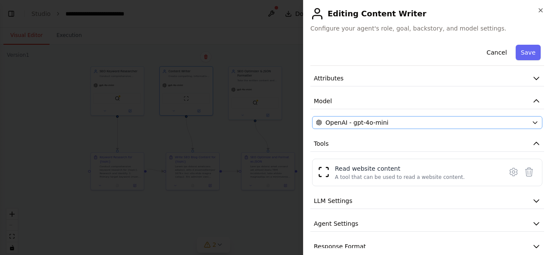
scroll to position [45, 0]
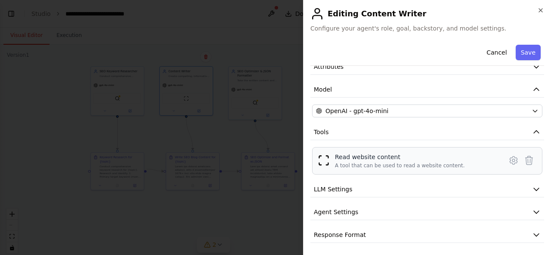
click at [354, 159] on div "Read website content" at bounding box center [400, 157] width 130 height 9
click at [342, 157] on div "Read website content" at bounding box center [400, 157] width 130 height 9
click at [325, 160] on img at bounding box center [323, 160] width 12 height 12
click at [378, 158] on div "Read website content" at bounding box center [400, 157] width 130 height 9
click at [524, 52] on button "Save" at bounding box center [527, 52] width 25 height 15
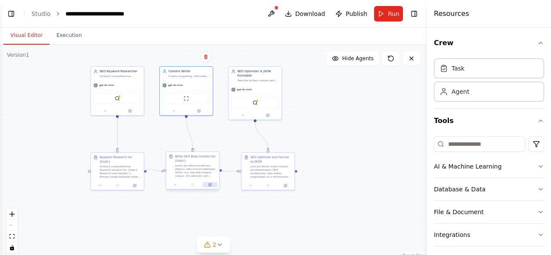
click at [212, 185] on button at bounding box center [210, 184] width 15 height 5
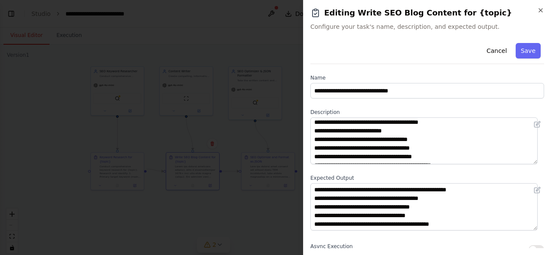
scroll to position [0, 0]
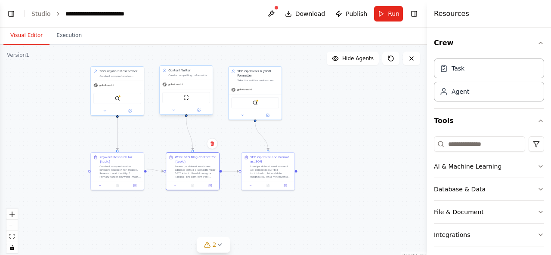
click at [194, 78] on div "Content Writer Create compelling, informative, and engaging 2000+ word blog con…" at bounding box center [186, 73] width 53 height 14
click at [203, 109] on button at bounding box center [199, 110] width 25 height 5
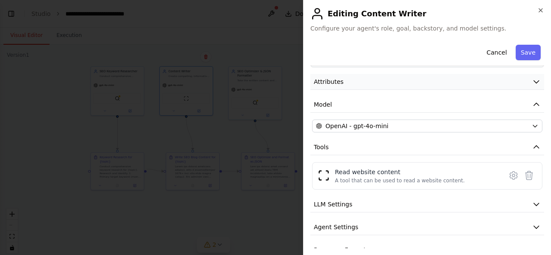
scroll to position [43, 0]
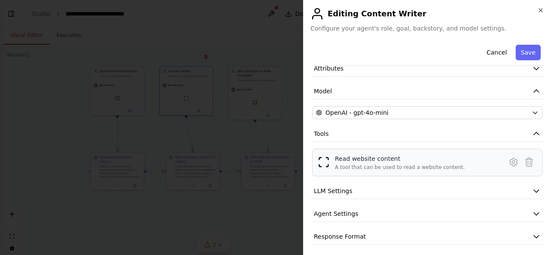
click at [346, 160] on div "Read website content" at bounding box center [400, 158] width 130 height 9
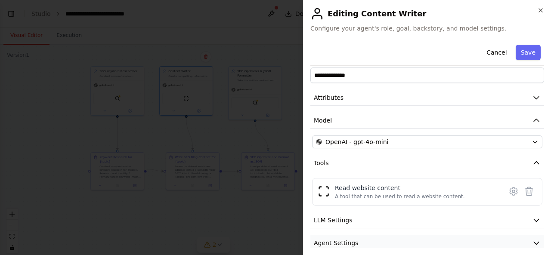
scroll to position [0, 0]
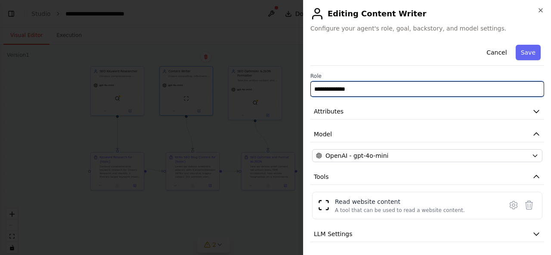
click at [358, 88] on input "**********" at bounding box center [427, 88] width 234 height 15
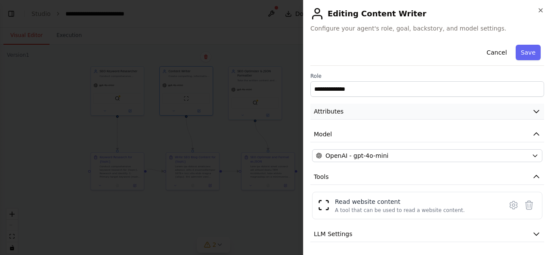
click at [362, 115] on button "Attributes" at bounding box center [427, 112] width 234 height 16
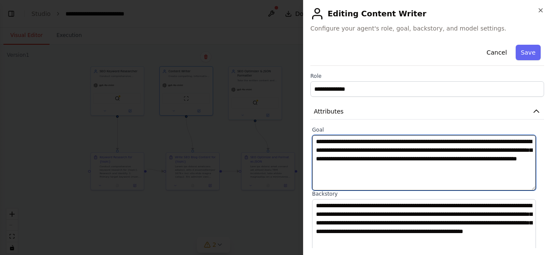
click at [368, 163] on textarea "**********" at bounding box center [424, 162] width 224 height 55
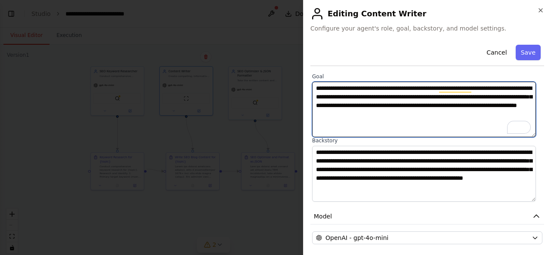
scroll to position [43, 0]
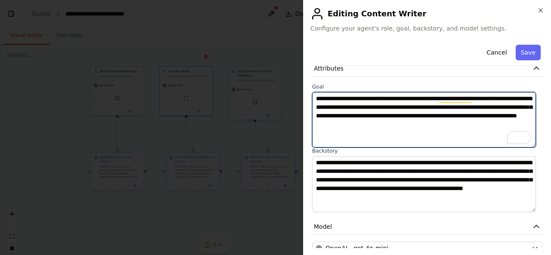
click at [425, 125] on textarea "**********" at bounding box center [424, 119] width 224 height 55
paste textarea "**********"
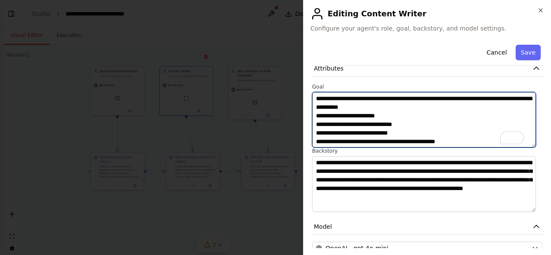
scroll to position [27, 0]
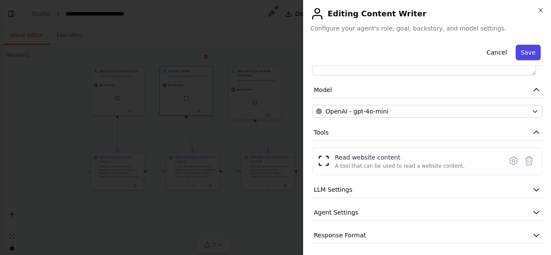
type textarea "**********"
click at [526, 54] on button "Save" at bounding box center [527, 52] width 25 height 15
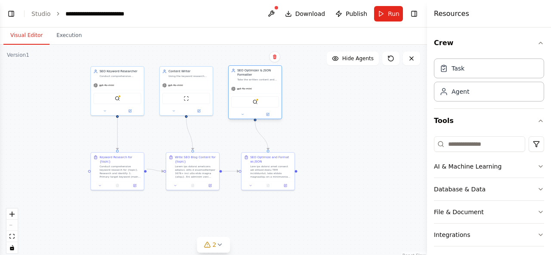
click at [270, 117] on div at bounding box center [254, 114] width 53 height 9
click at [272, 114] on button at bounding box center [267, 114] width 25 height 5
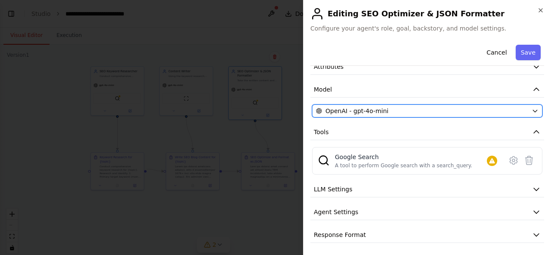
click at [400, 110] on div "OpenAI - gpt-4o-mini" at bounding box center [422, 111] width 212 height 9
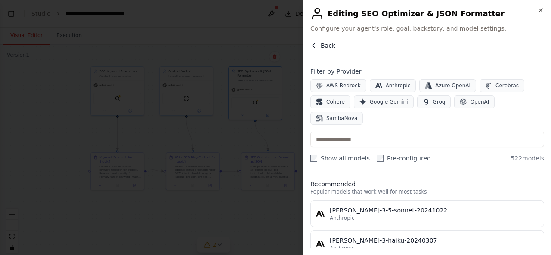
click at [312, 45] on icon "button" at bounding box center [313, 45] width 7 height 7
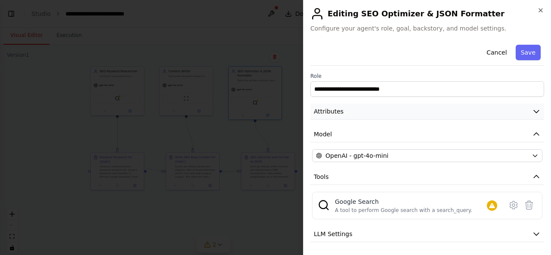
click at [396, 111] on button "Attributes" at bounding box center [427, 112] width 234 height 16
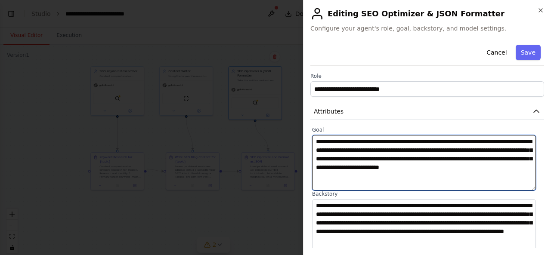
click at [432, 175] on textarea "**********" at bounding box center [424, 162] width 224 height 55
paste textarea "**********"
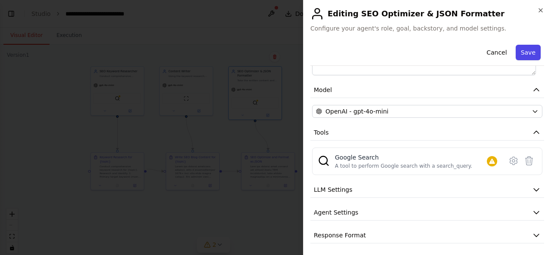
type textarea "**********"
click at [526, 56] on button "Save" at bounding box center [527, 52] width 25 height 15
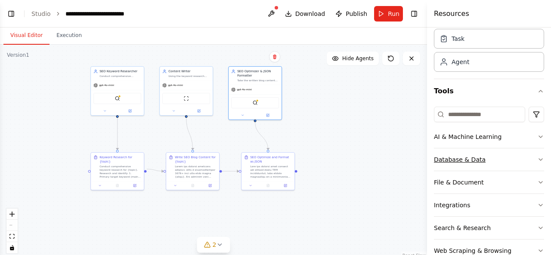
scroll to position [49, 0]
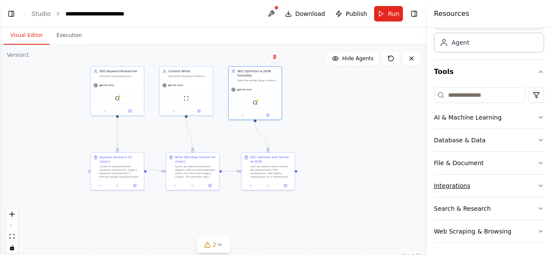
click at [461, 184] on div "Integrations" at bounding box center [452, 186] width 36 height 9
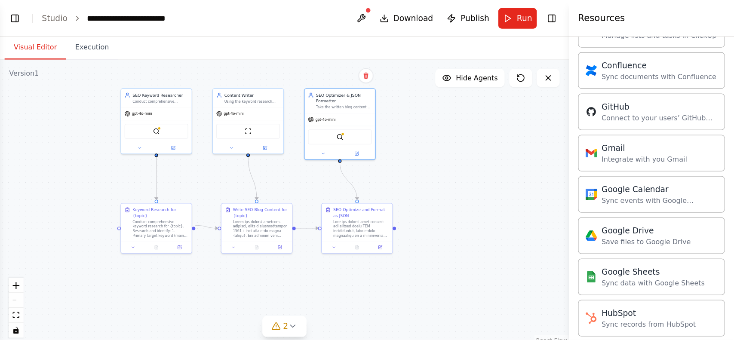
scroll to position [307, 0]
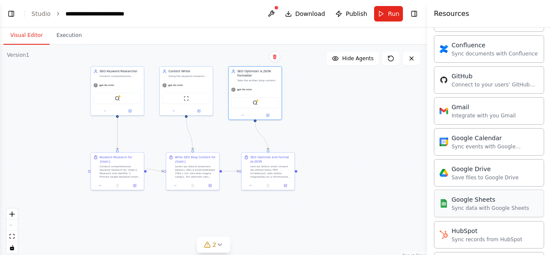
click at [462, 201] on div "Google Sheets Sync data with Google Sheets" at bounding box center [489, 203] width 77 height 16
click at [445, 203] on img at bounding box center [443, 203] width 9 height 9
click at [459, 205] on div "Sync data with Google Sheets" at bounding box center [489, 208] width 77 height 7
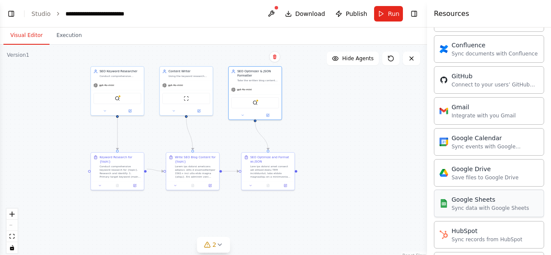
click at [459, 205] on div "Sync data with Google Sheets" at bounding box center [489, 208] width 77 height 7
click at [387, 15] on button "Run" at bounding box center [388, 13] width 29 height 15
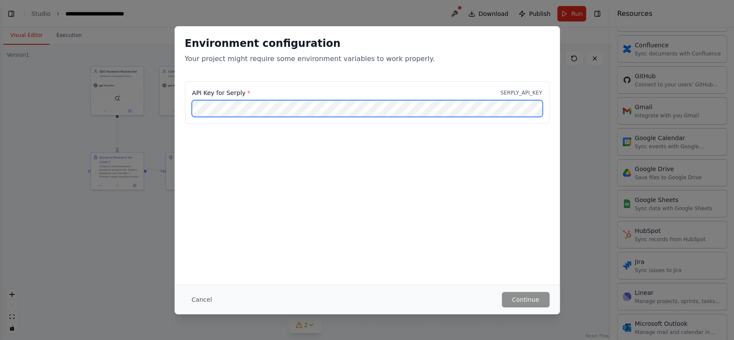
scroll to position [307, 0]
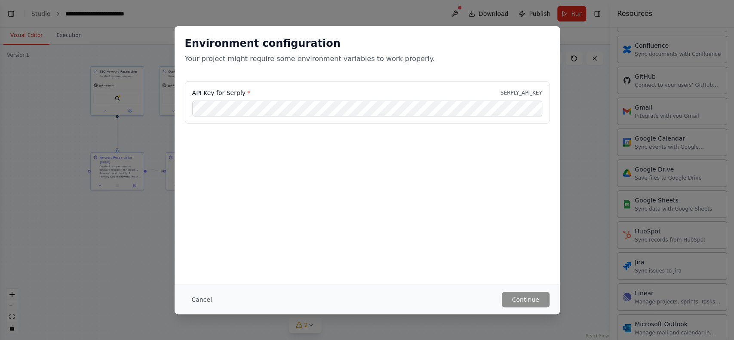
click at [154, 209] on div "Environment configuration Your project might require some environment variables…" at bounding box center [367, 170] width 734 height 340
click at [550, 117] on div "Environment configuration Your project might require some environment variables…" at bounding box center [367, 170] width 734 height 340
click at [550, 81] on div "Environment configuration Your project might require some environment variables…" at bounding box center [367, 170] width 734 height 340
click at [550, 167] on div "Environment configuration Your project might require some environment variables…" at bounding box center [367, 170] width 734 height 340
click at [550, 10] on div "Environment configuration Your project might require some environment variables…" at bounding box center [367, 170] width 734 height 340
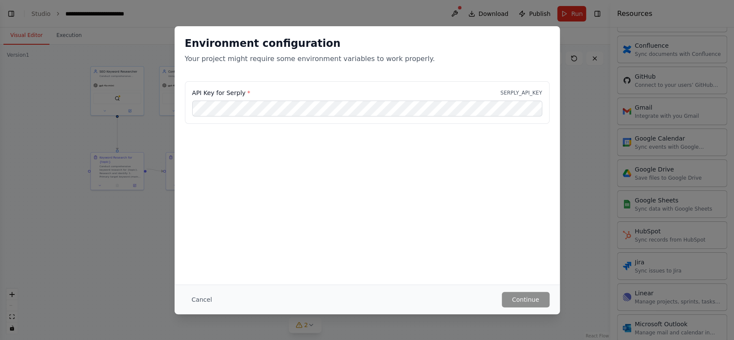
click at [550, 35] on div "Environment configuration Your project might require some environment variables…" at bounding box center [367, 170] width 734 height 340
click at [194, 255] on button "Cancel" at bounding box center [202, 299] width 34 height 15
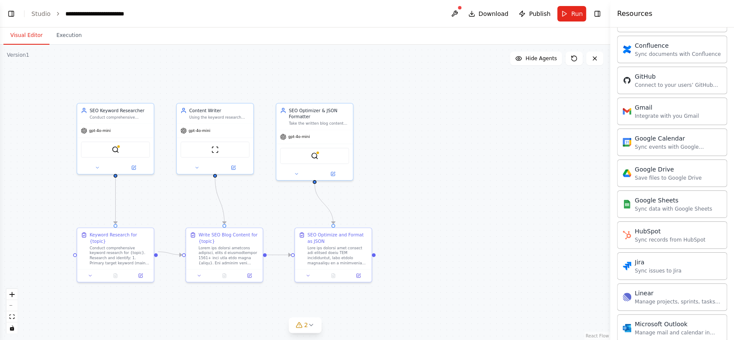
drag, startPoint x: 200, startPoint y: 221, endPoint x: 243, endPoint y: 360, distance: 145.7
click at [243, 255] on html "BETA Create an SEO Blog Writing Automation. Input: {topic}. Steps: Keyword rese…" at bounding box center [367, 170] width 734 height 340
click at [129, 149] on div "SerplyWebSearchTool" at bounding box center [115, 148] width 69 height 16
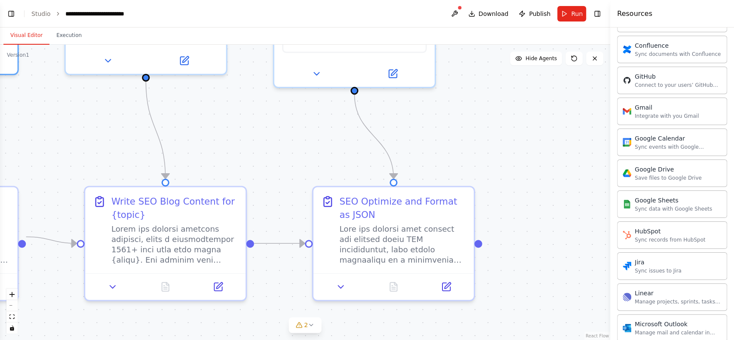
drag, startPoint x: 143, startPoint y: 218, endPoint x: 5, endPoint y: 135, distance: 161.1
click at [5, 135] on div ".deletable-edge-delete-btn { width: 20px; height: 20px; border: 0px solid #ffff…" at bounding box center [305, 192] width 610 height 295
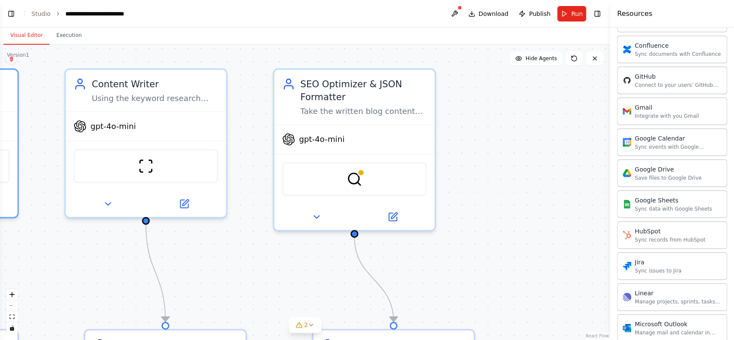
drag, startPoint x: 537, startPoint y: 122, endPoint x: 375, endPoint y: 247, distance: 204.8
click at [540, 255] on div ".deletable-edge-delete-btn { width: 20px; height: 20px; border: 0px solid #ffff…" at bounding box center [305, 192] width 610 height 295
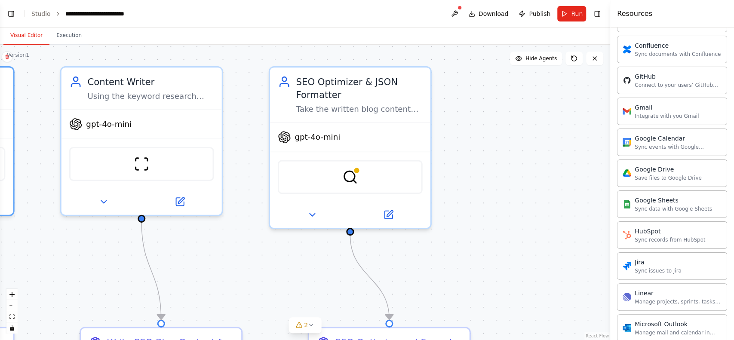
drag, startPoint x: 169, startPoint y: 249, endPoint x: 334, endPoint y: 250, distance: 165.2
click at [334, 250] on div ".deletable-edge-delete-btn { width: 20px; height: 20px; border: 0px solid #ffff…" at bounding box center [305, 192] width 610 height 295
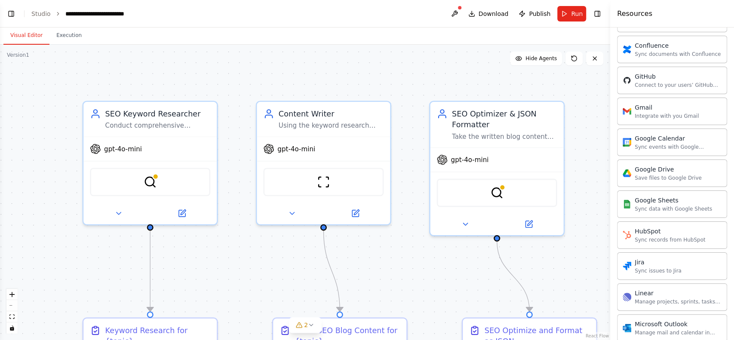
drag, startPoint x: 232, startPoint y: 265, endPoint x: 396, endPoint y: 267, distance: 163.4
click at [396, 255] on div ".deletable-edge-delete-btn { width: 20px; height: 20px; border: 0px solid #ffff…" at bounding box center [305, 192] width 610 height 295
click at [148, 183] on img at bounding box center [149, 179] width 13 height 13
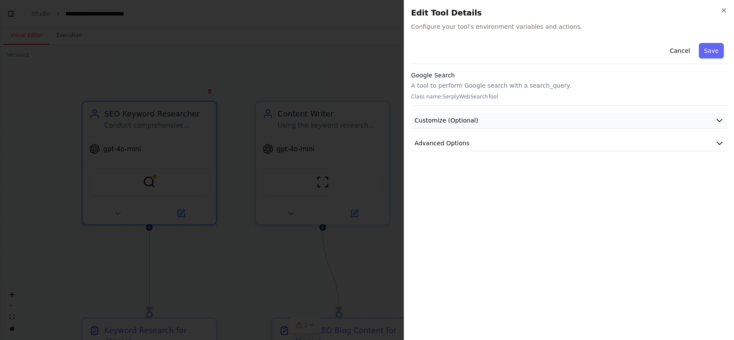
click at [462, 120] on span "Customize (Optional)" at bounding box center [447, 120] width 64 height 9
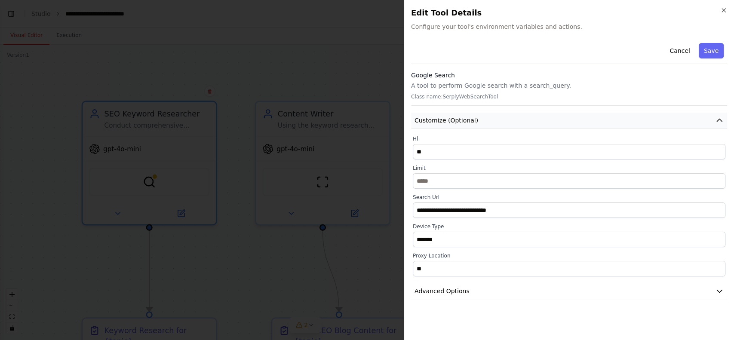
click at [462, 120] on span "Customize (Optional)" at bounding box center [447, 120] width 64 height 9
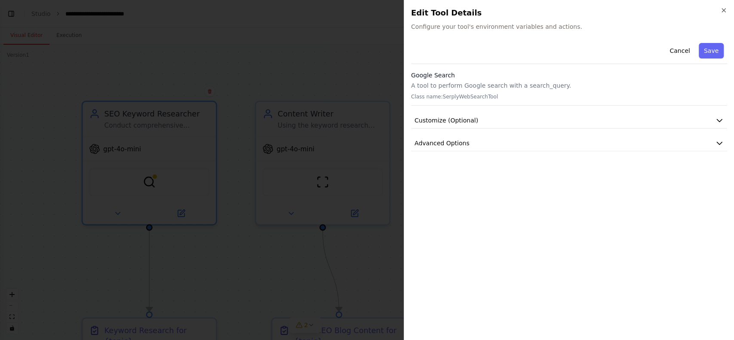
click at [447, 74] on h3 "Google Search" at bounding box center [569, 75] width 316 height 9
click at [550, 50] on button "Save" at bounding box center [711, 50] width 25 height 15
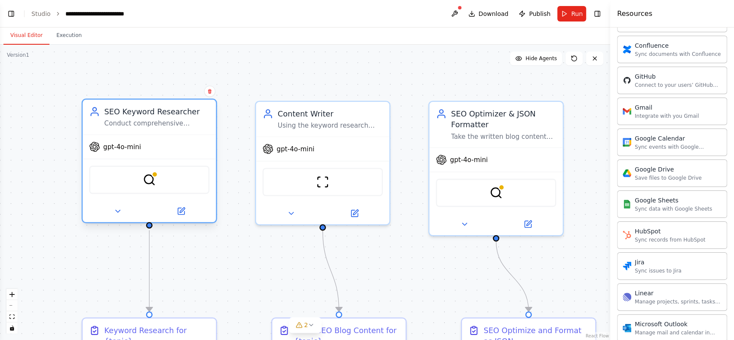
click at [159, 179] on div "SerplyWebSearchTool" at bounding box center [149, 180] width 120 height 28
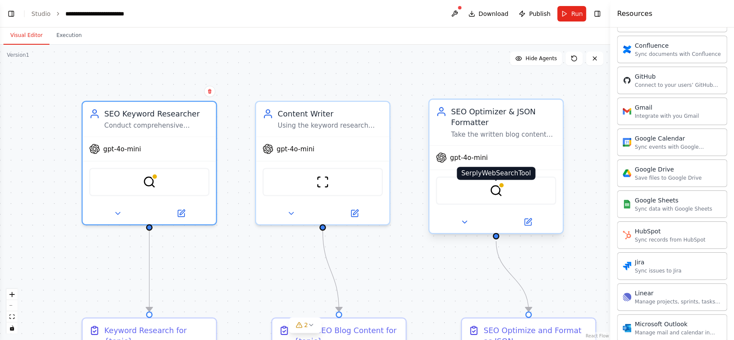
click at [496, 195] on img at bounding box center [495, 190] width 13 height 13
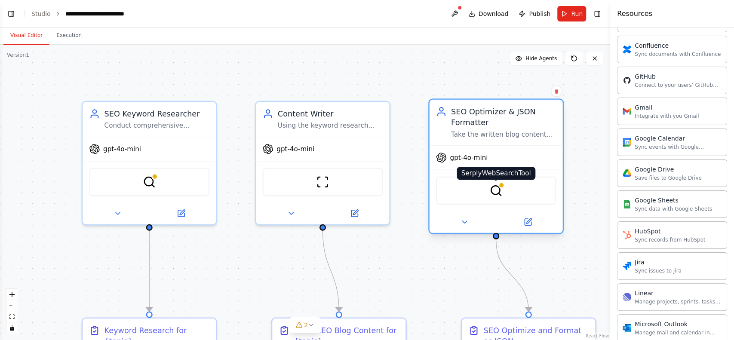
click at [496, 195] on img at bounding box center [495, 190] width 13 height 13
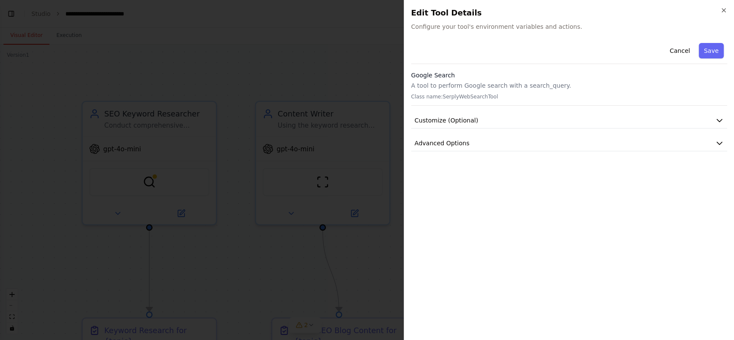
click at [451, 84] on p "A tool to perform Google search with a search_query." at bounding box center [569, 85] width 316 height 9
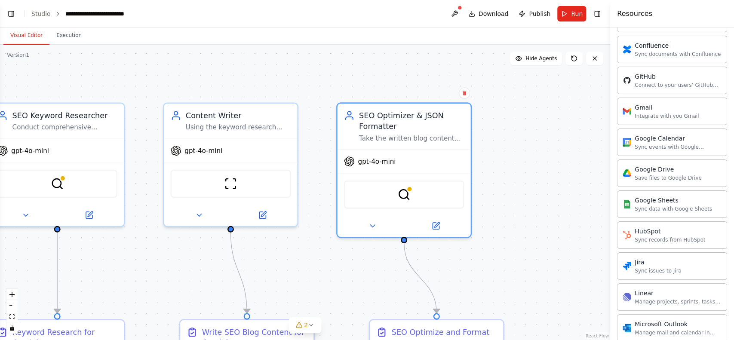
drag, startPoint x: 387, startPoint y: 71, endPoint x: 295, endPoint y: 72, distance: 92.1
click at [295, 72] on div ".deletable-edge-delete-btn { width: 20px; height: 20px; border: 0px solid #ffff…" at bounding box center [305, 192] width 610 height 295
click at [455, 10] on button at bounding box center [455, 13] width 14 height 15
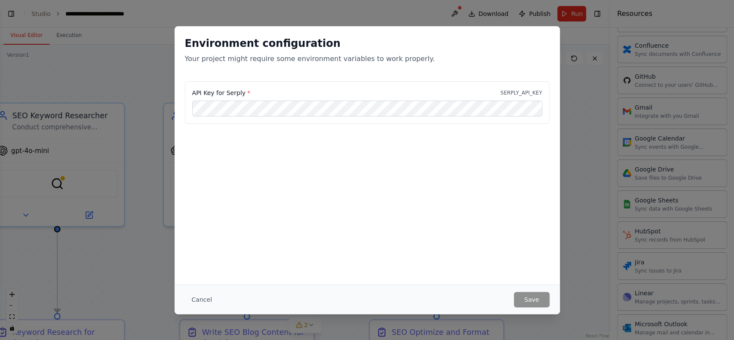
click at [150, 111] on div "Environment configuration Your project might require some environment variables…" at bounding box center [367, 170] width 734 height 340
click at [201, 255] on button "Cancel" at bounding box center [202, 299] width 34 height 15
